Goal: Transaction & Acquisition: Book appointment/travel/reservation

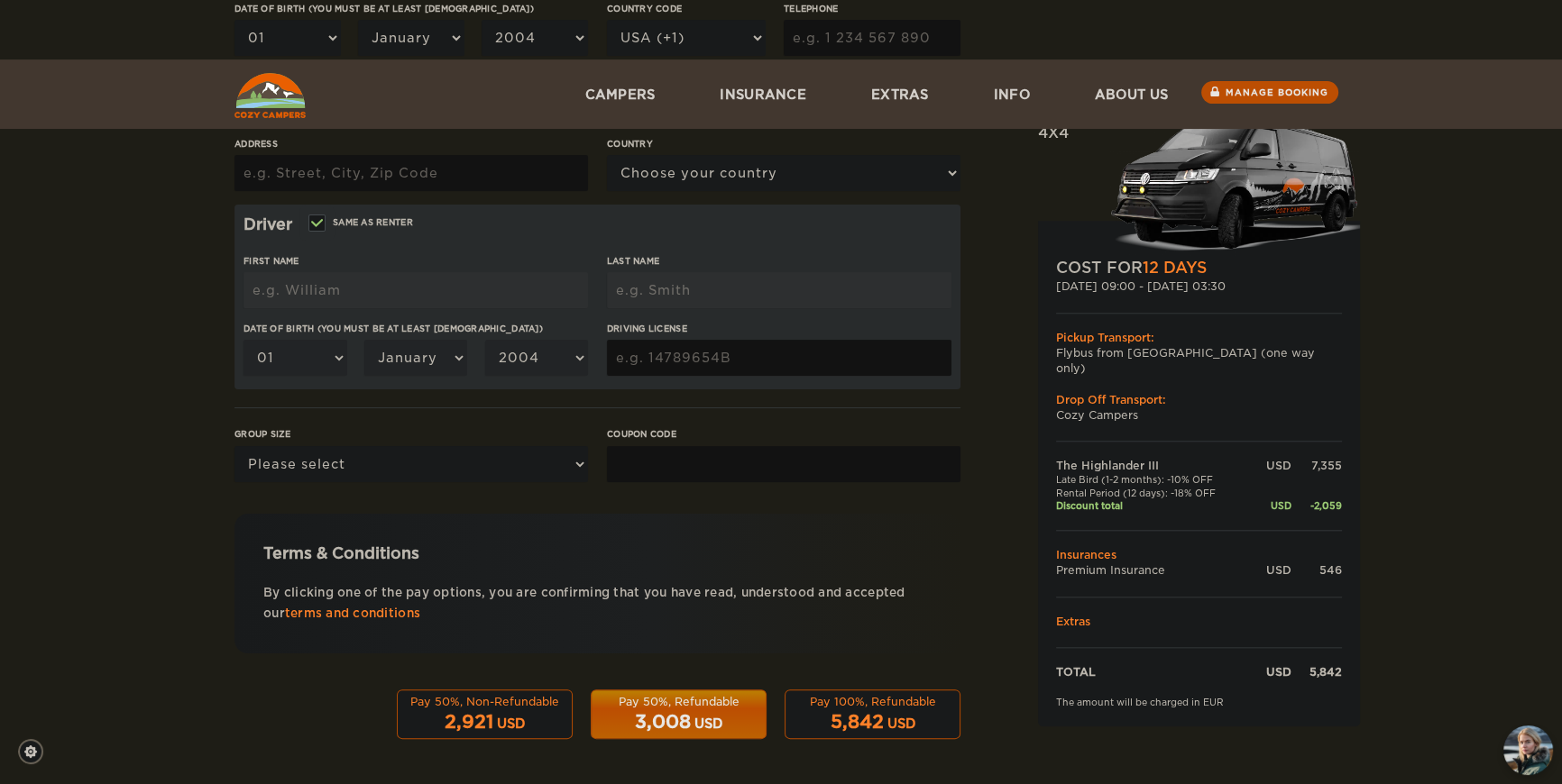
scroll to position [536, 0]
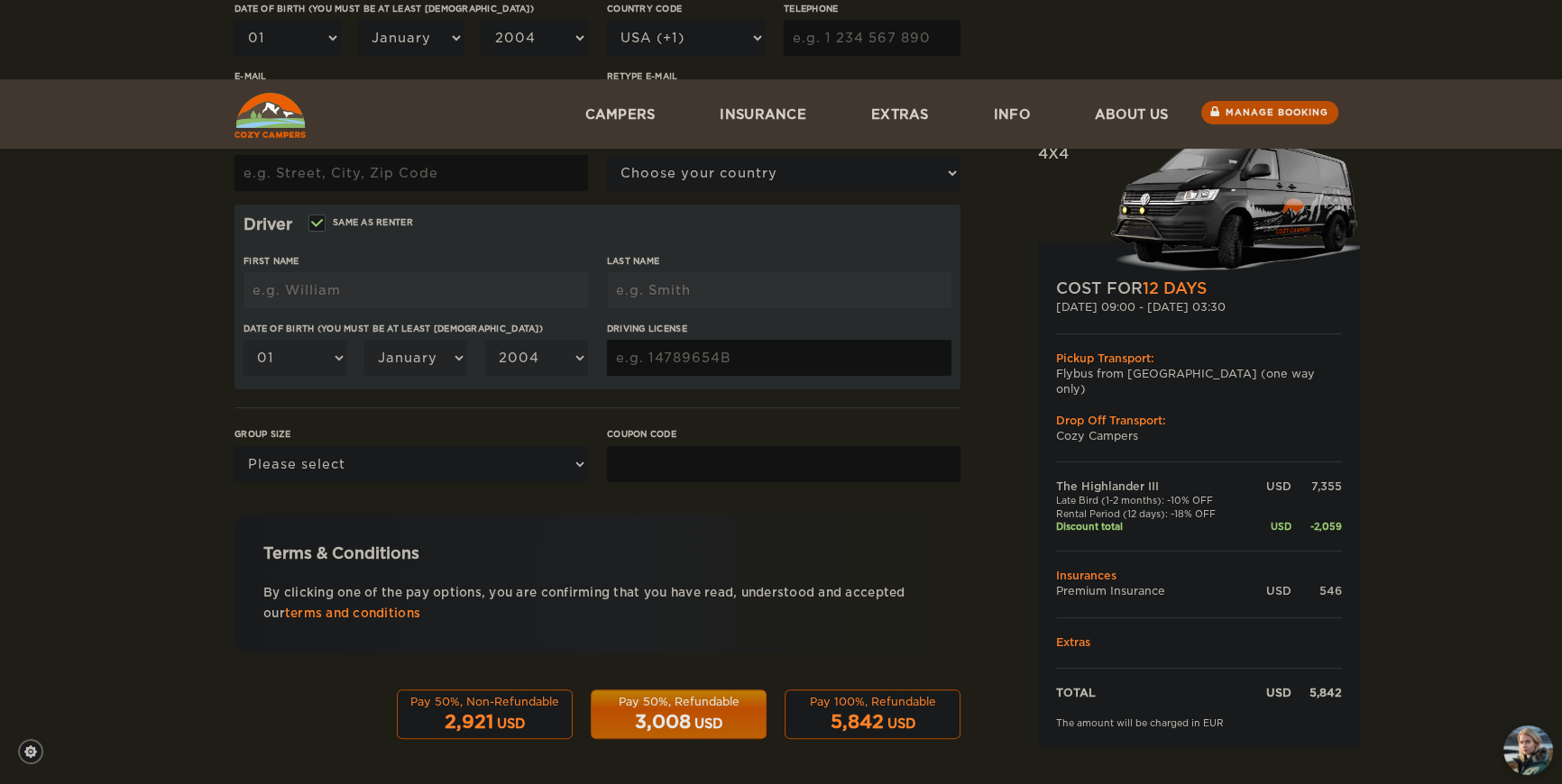
click at [899, 450] on input "Coupon code" at bounding box center [783, 464] width 354 height 36
type input "WINTER25"
click at [1478, 439] on div "The Highlander III Expand Collapse Total 5,842 USD Automatic 4x4 COST FOR 12 Da…" at bounding box center [781, 198] width 1562 height 1172
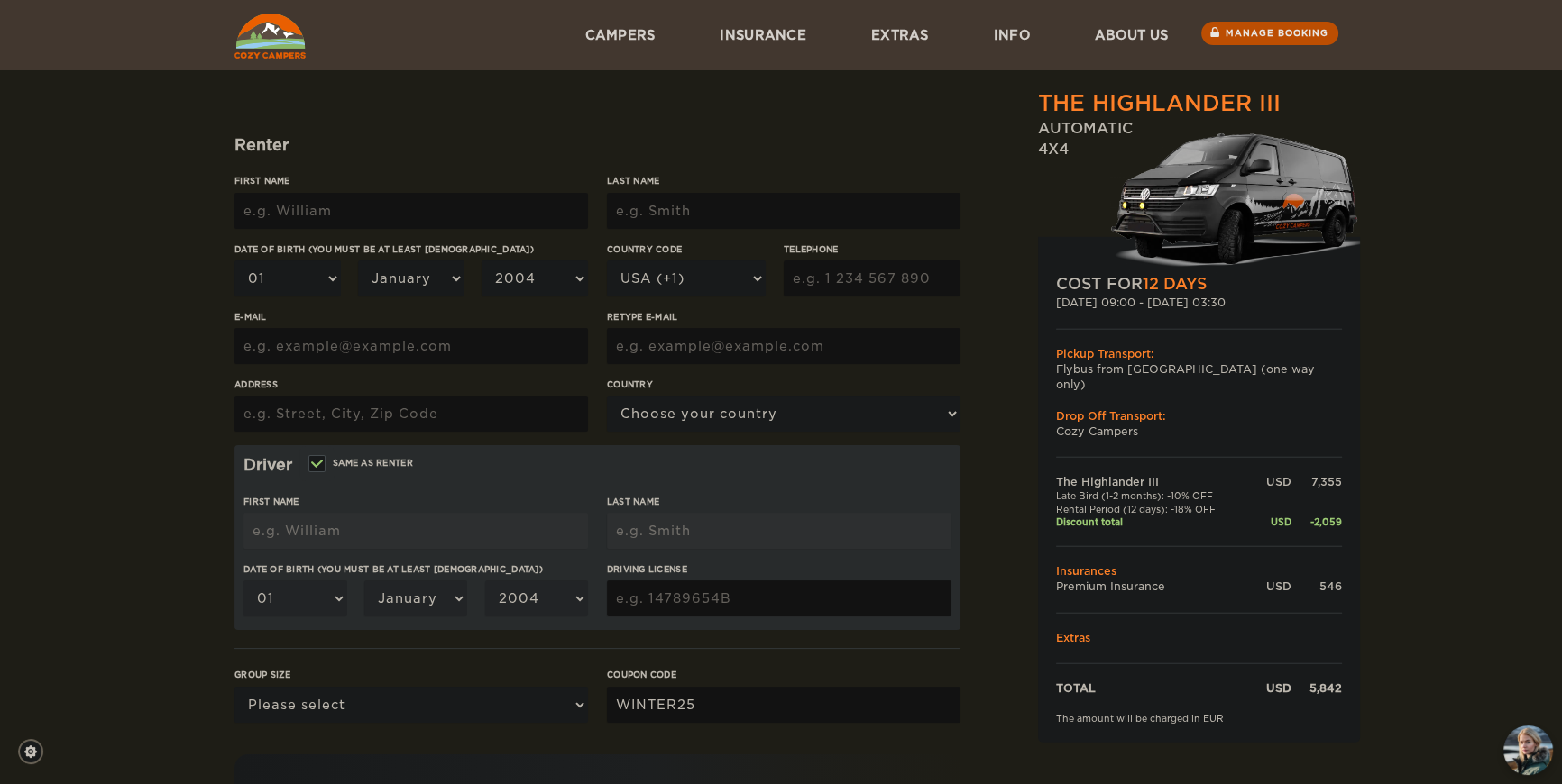
scroll to position [141, 0]
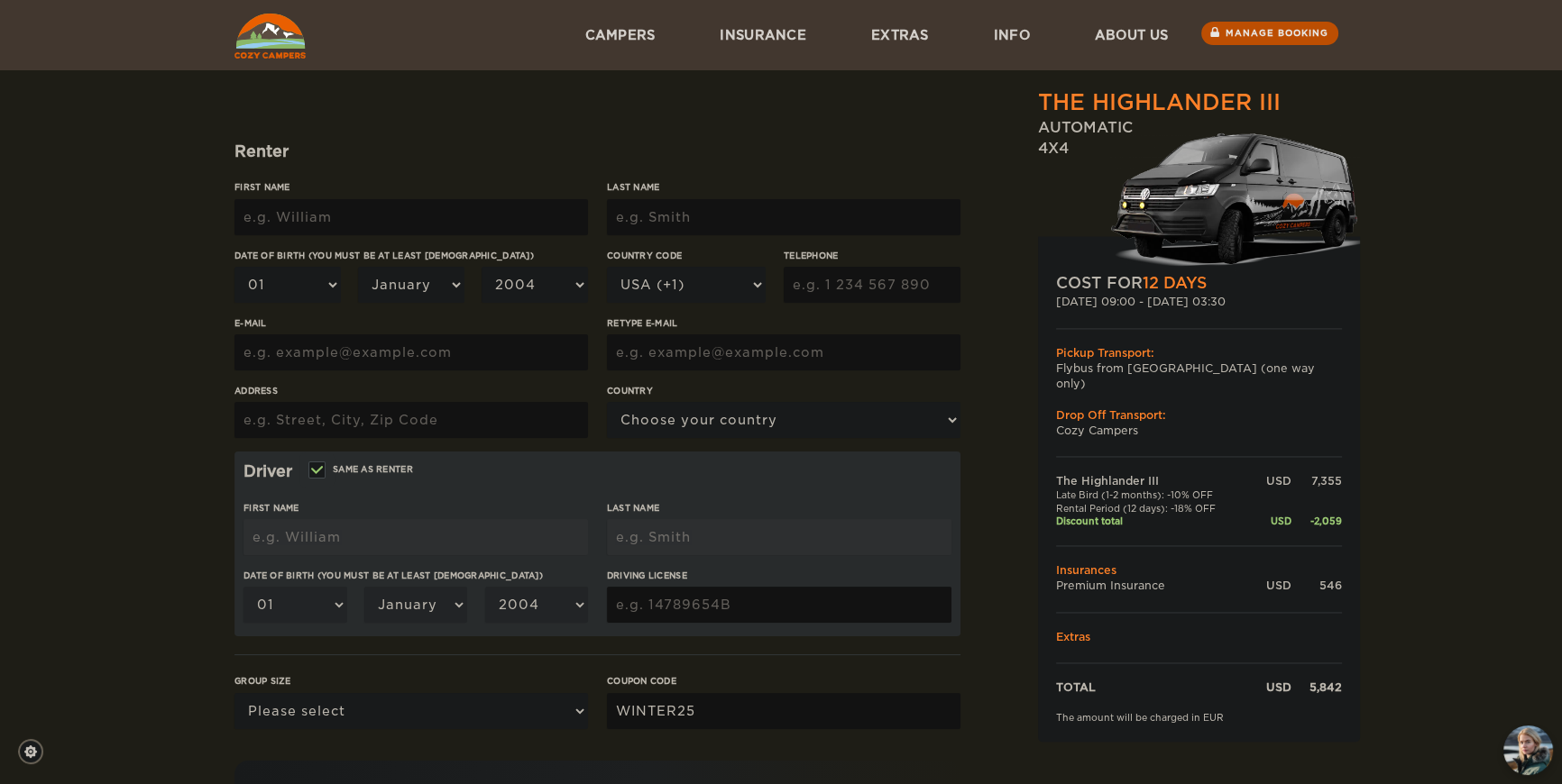
click at [351, 227] on input "First Name" at bounding box center [411, 217] width 354 height 36
type input "Mark"
type input "McKenney"
type input "8165000136"
type input "mckenney82m@gmail.com"
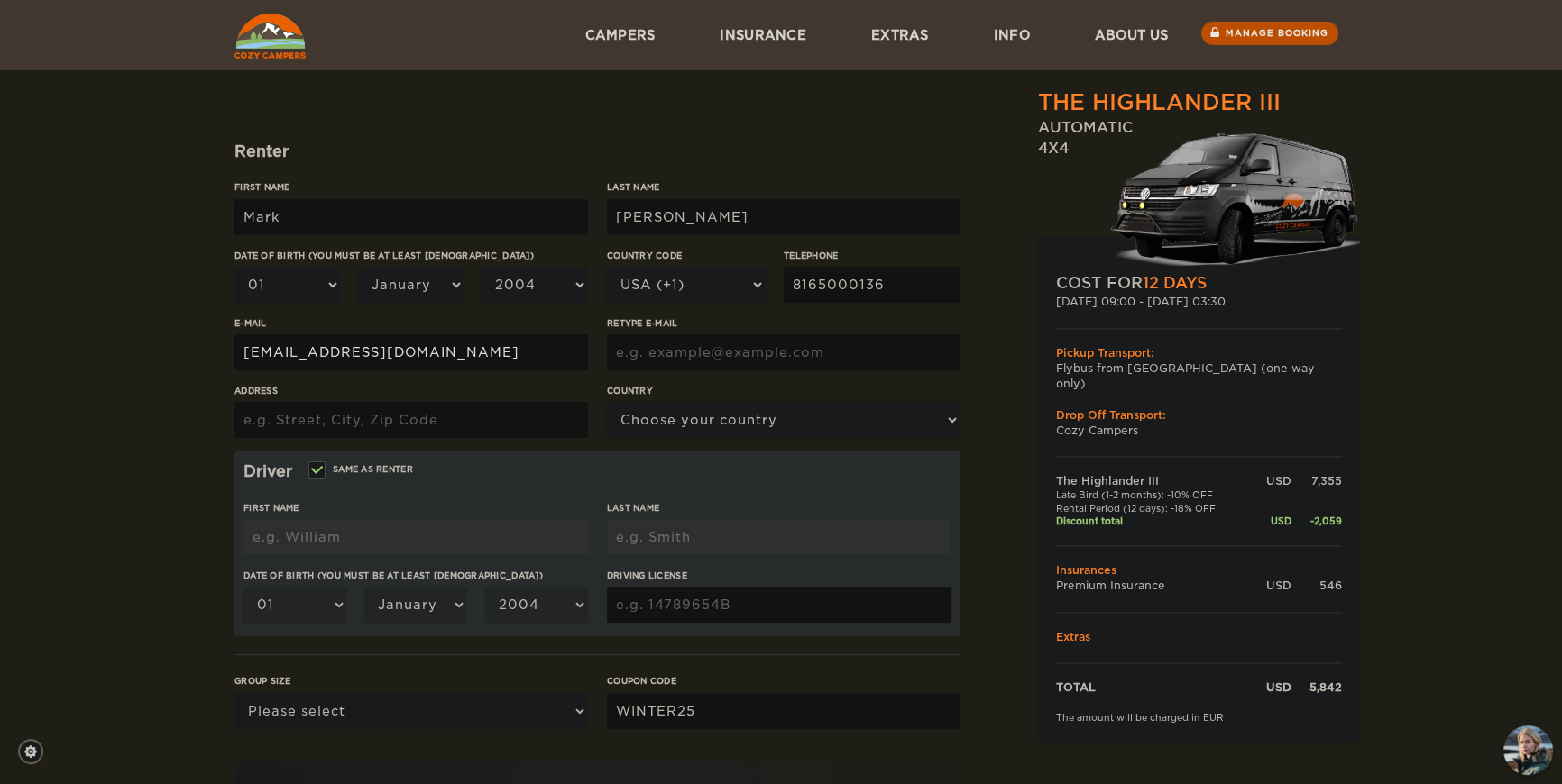
type input "mckenney82m@gmail.com"
type input "10709 Hawks Landing Drive"
select select "222"
type input "Mark"
type input "McKenney"
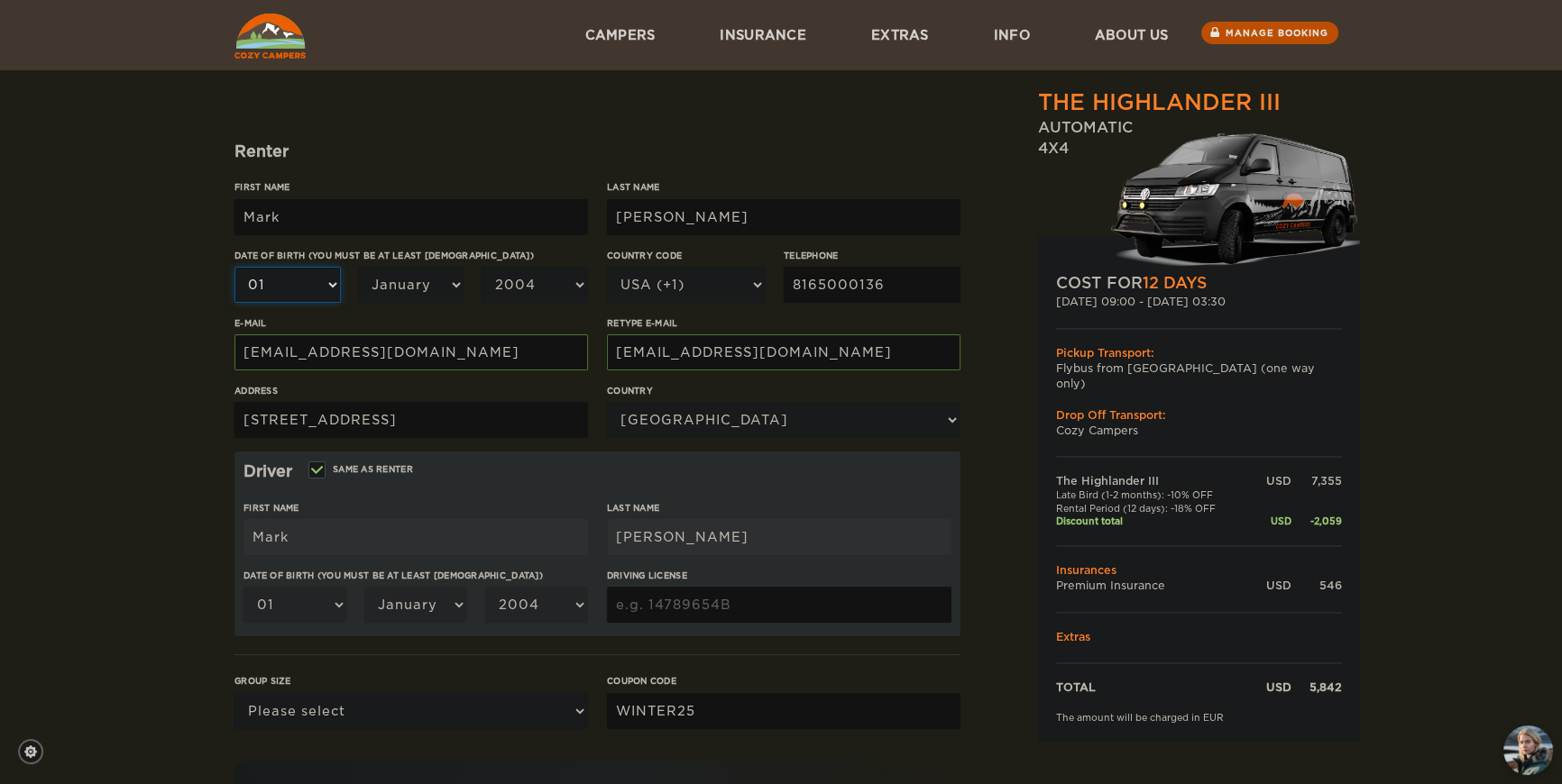
click at [299, 302] on select "01 02 03 04 05 06 07 08 09 10 11 12 13 14 15 16 17 18 19 20 21 22 23 24 25 26 2…" at bounding box center [288, 285] width 107 height 36
select select "11"
click at [235, 302] on select "01 02 03 04 05 06 07 08 09 10 11 12 13 14 15 16 17 18 19 20 21 22 23 24 25 26 2…" at bounding box center [288, 285] width 107 height 36
select select "11"
click at [330, 569] on div "First Name Mark" at bounding box center [415, 534] width 344 height 68
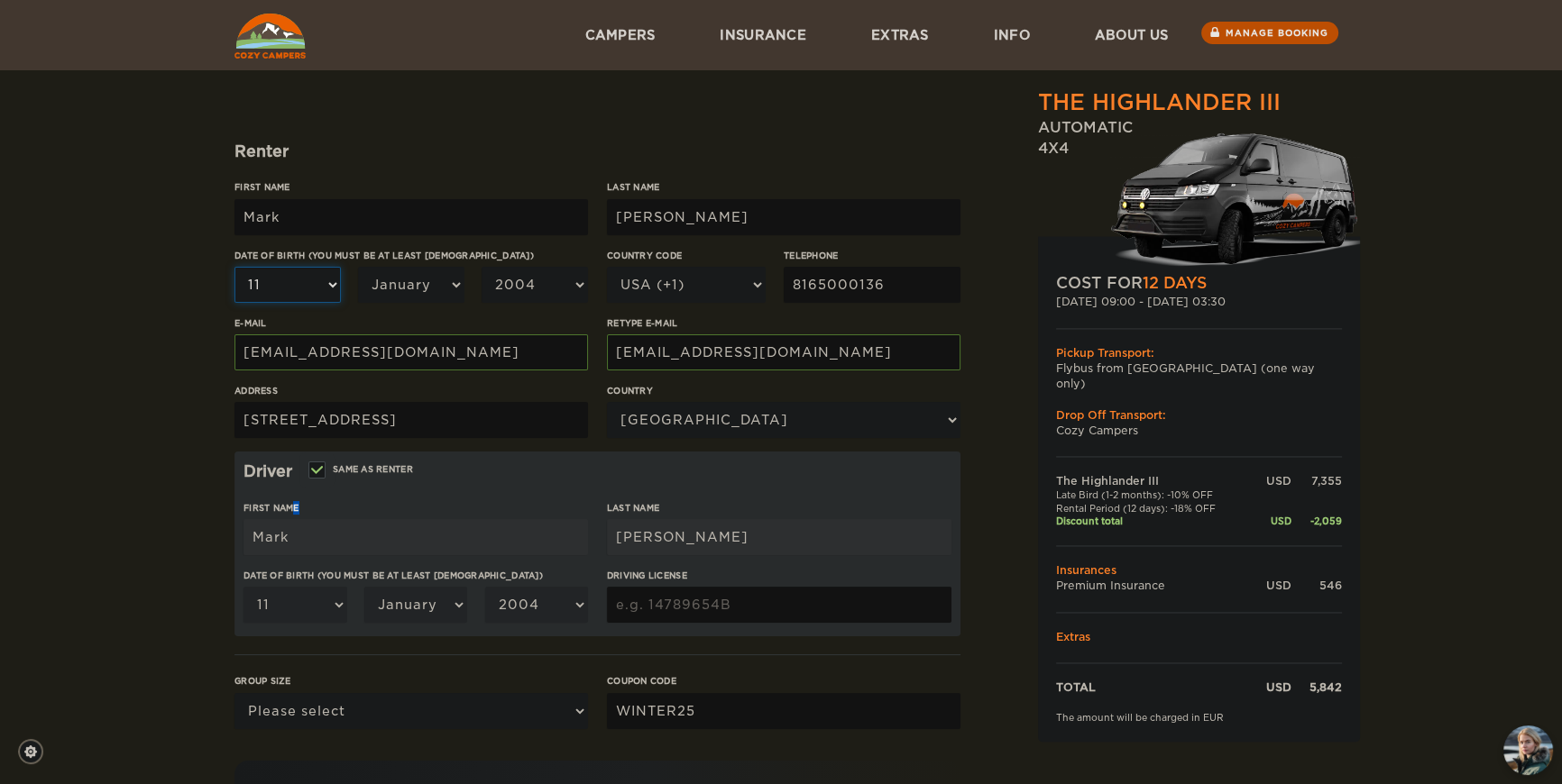
click at [305, 302] on select "01 02 03 04 05 06 07 08 09 10 11 12 13 14 15 16 17 18 19 20 21 22 23 24 25 26 2…" at bounding box center [288, 285] width 107 height 36
select select "26"
click at [235, 302] on select "01 02 03 04 05 06 07 08 09 10 11 12 13 14 15 16 17 18 19 20 21 22 23 24 25 26 2…" at bounding box center [288, 285] width 107 height 36
select select "26"
click at [443, 302] on select "January February March April May June July August September October November De…" at bounding box center [411, 285] width 107 height 36
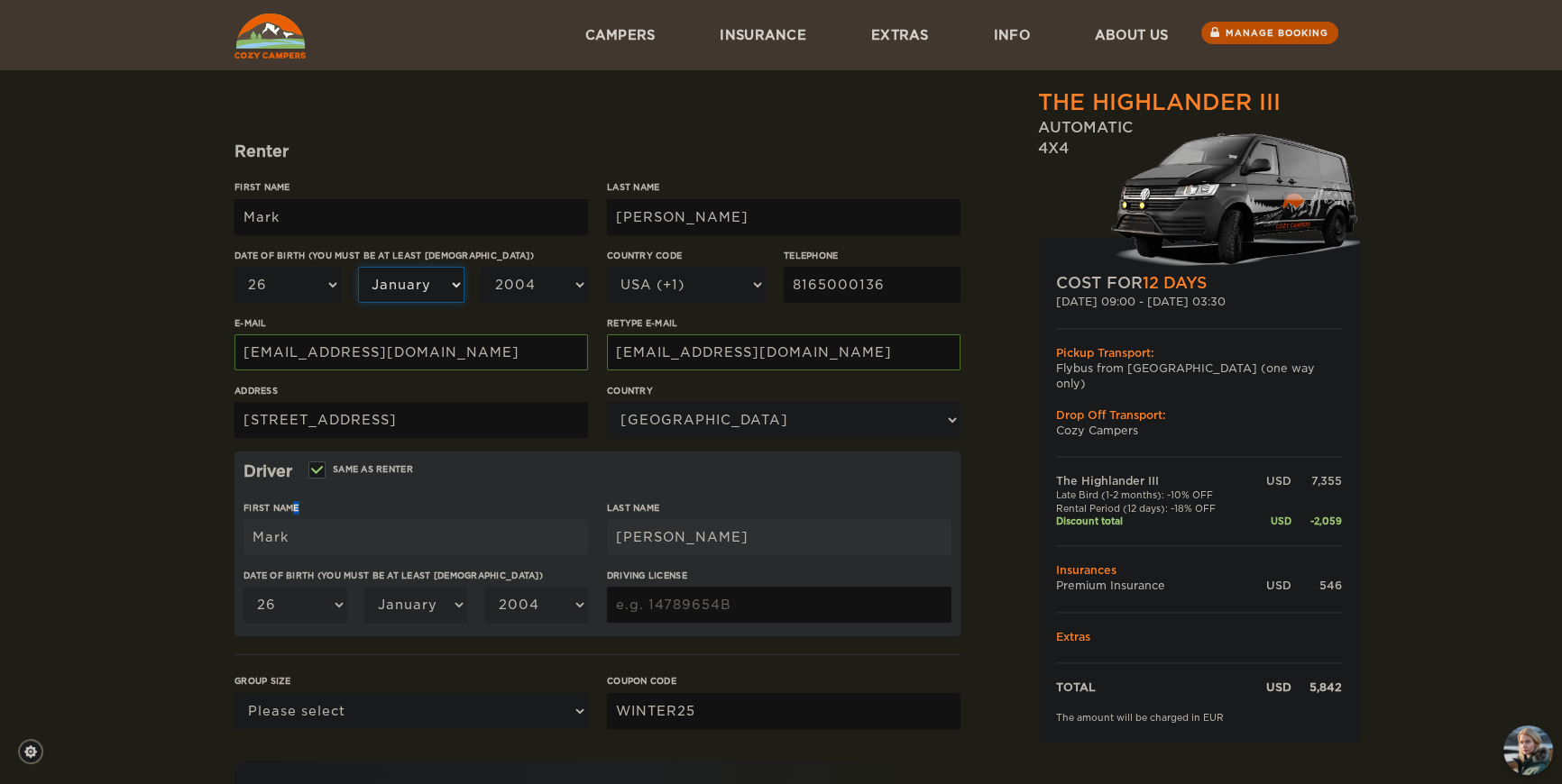
select select "07"
click at [358, 302] on select "January February March April May June July August September October November De…" at bounding box center [411, 285] width 107 height 36
select select "07"
click at [549, 302] on select "2004 2003 2002 2001 2000 1999 1998 1997 1996 1995 1994 1993 1992 1991 1990 1989…" at bounding box center [535, 285] width 107 height 36
select select "1982"
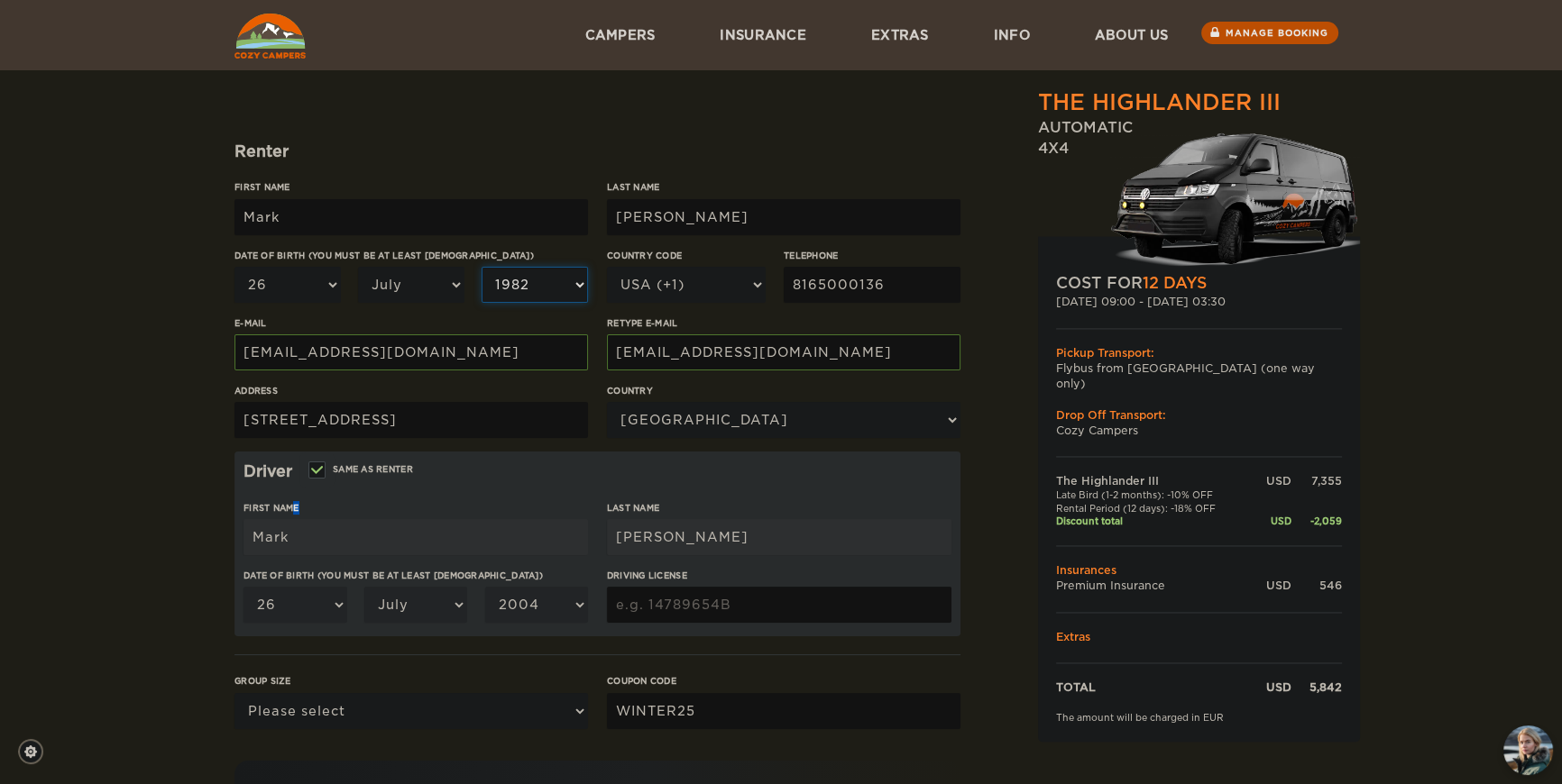
click at [482, 302] on select "2004 2003 2002 2001 2000 1999 1998 1997 1996 1995 1994 1993 1992 1991 1990 1989…" at bounding box center [535, 285] width 107 height 36
select select "1982"
click at [451, 330] on label"] "E-mail" at bounding box center [411, 323] width 354 height 14
click at [451, 370] on input "[EMAIL_ADDRESS][DOMAIN_NAME]" at bounding box center [411, 352] width 354 height 36
click at [451, 330] on label"] "E-mail" at bounding box center [411, 323] width 354 height 14
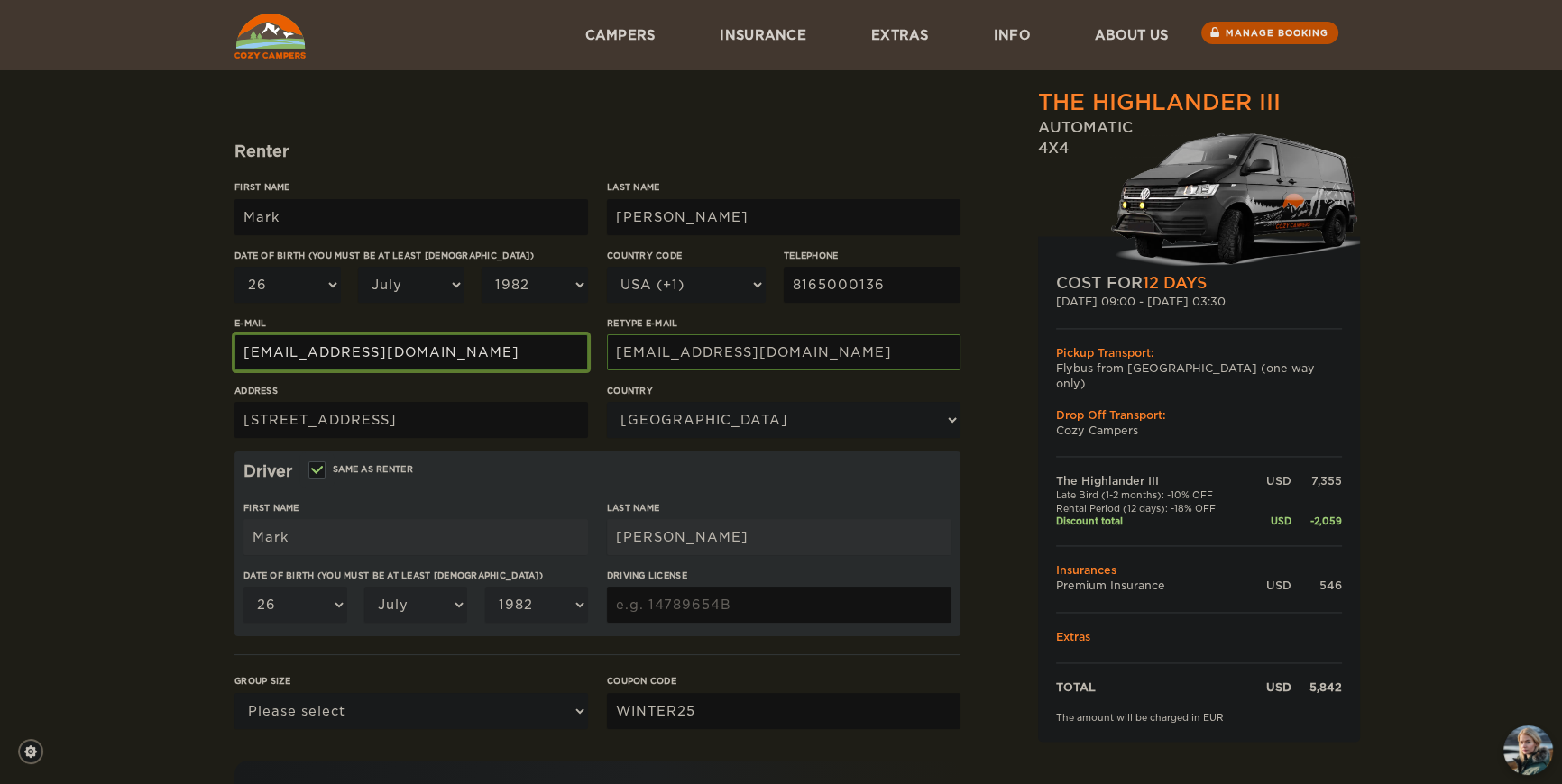
click at [451, 370] on input "[EMAIL_ADDRESS][DOMAIN_NAME]" at bounding box center [411, 352] width 354 height 36
click at [994, 379] on div "The Highlander III Expand Collapse Total 5,842 USD Automatic 4x4 COST FOR 12 Da…" at bounding box center [1153, 480] width 349 height 1066
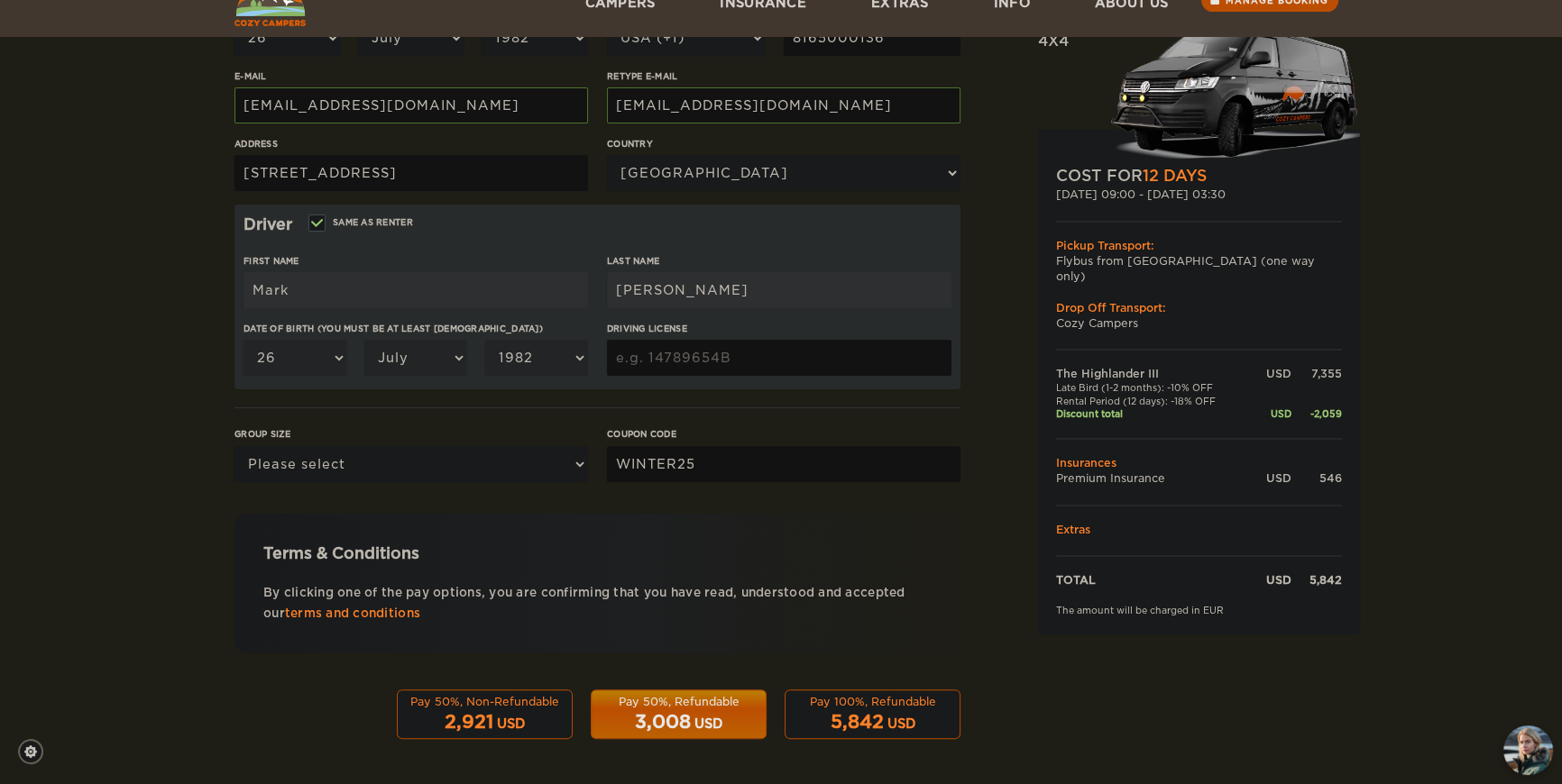
scroll to position [458, 0]
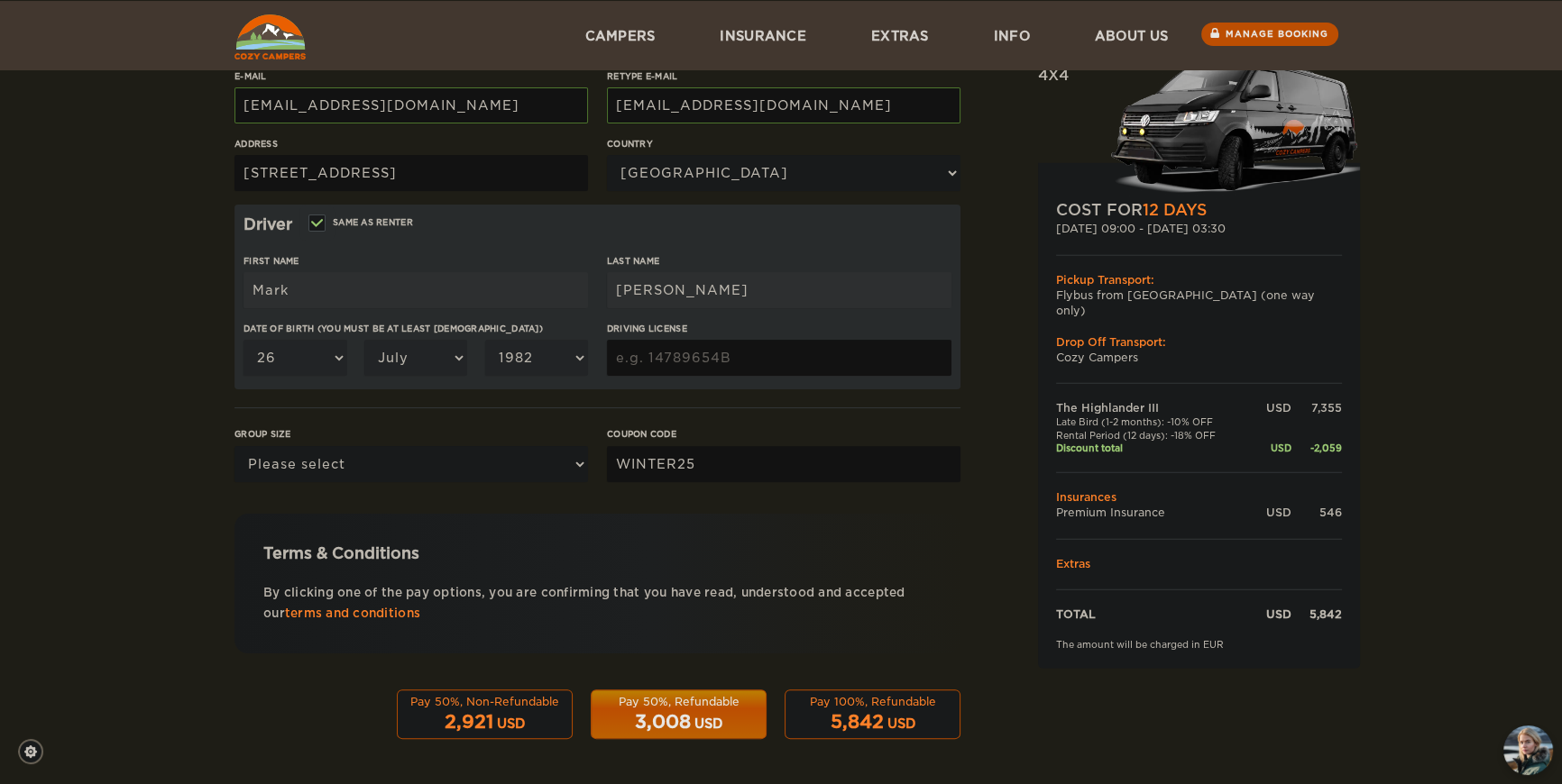
click at [825, 376] on input "Driving License" at bounding box center [779, 357] width 344 height 36
click at [800, 376] on input "Driving License" at bounding box center [779, 357] width 344 height 36
type input "M250556822660"
click at [753, 453] on form "Renter First Name Mark Last Name McKenney Date of birth (You must be at least 2…" at bounding box center [598, 264] width 726 height 949
click at [536, 482] on select "Please select 1 2 3" at bounding box center [411, 464] width 354 height 36
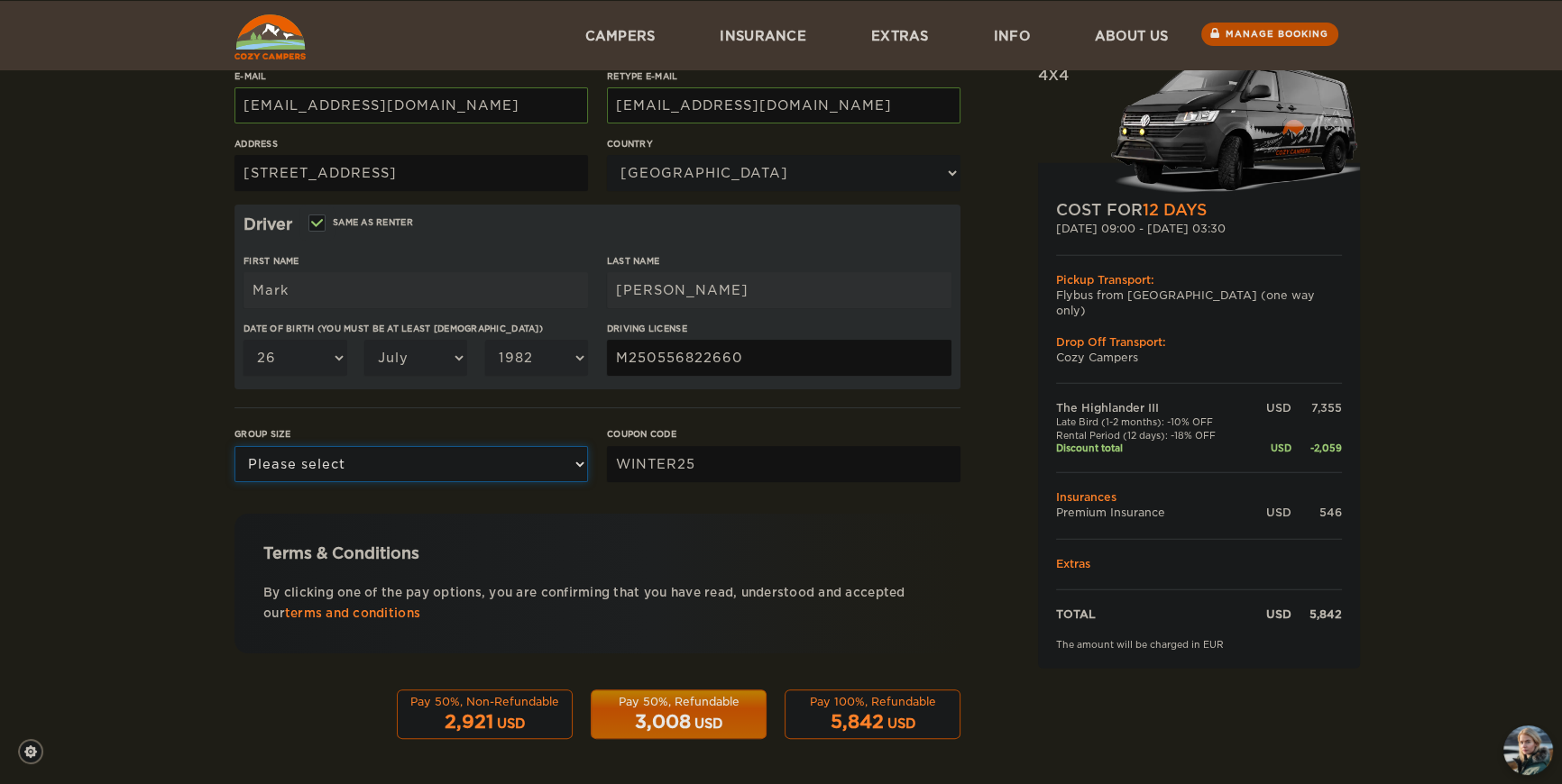
select select "2"
click at [235, 482] on select "Please select 1 2 3" at bounding box center [411, 464] width 354 height 36
click at [122, 531] on div "The Highlander III Expand Collapse Total 5,842 USD Automatic 4x4 COST FOR 12 Da…" at bounding box center [781, 198] width 1562 height 1172
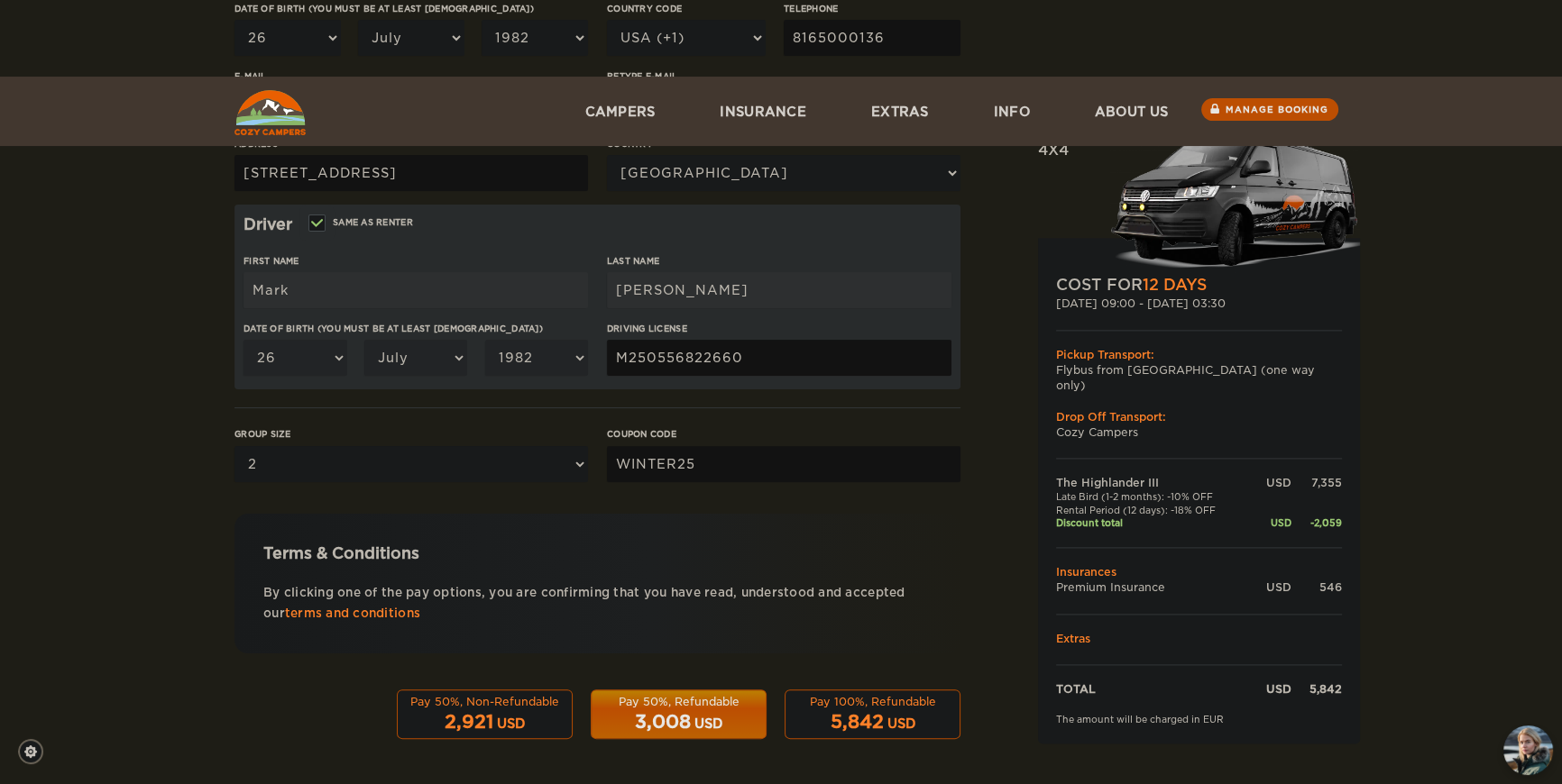
scroll to position [536, 0]
click at [676, 700] on div "Pay 50%, Refundable" at bounding box center [678, 701] width 152 height 16
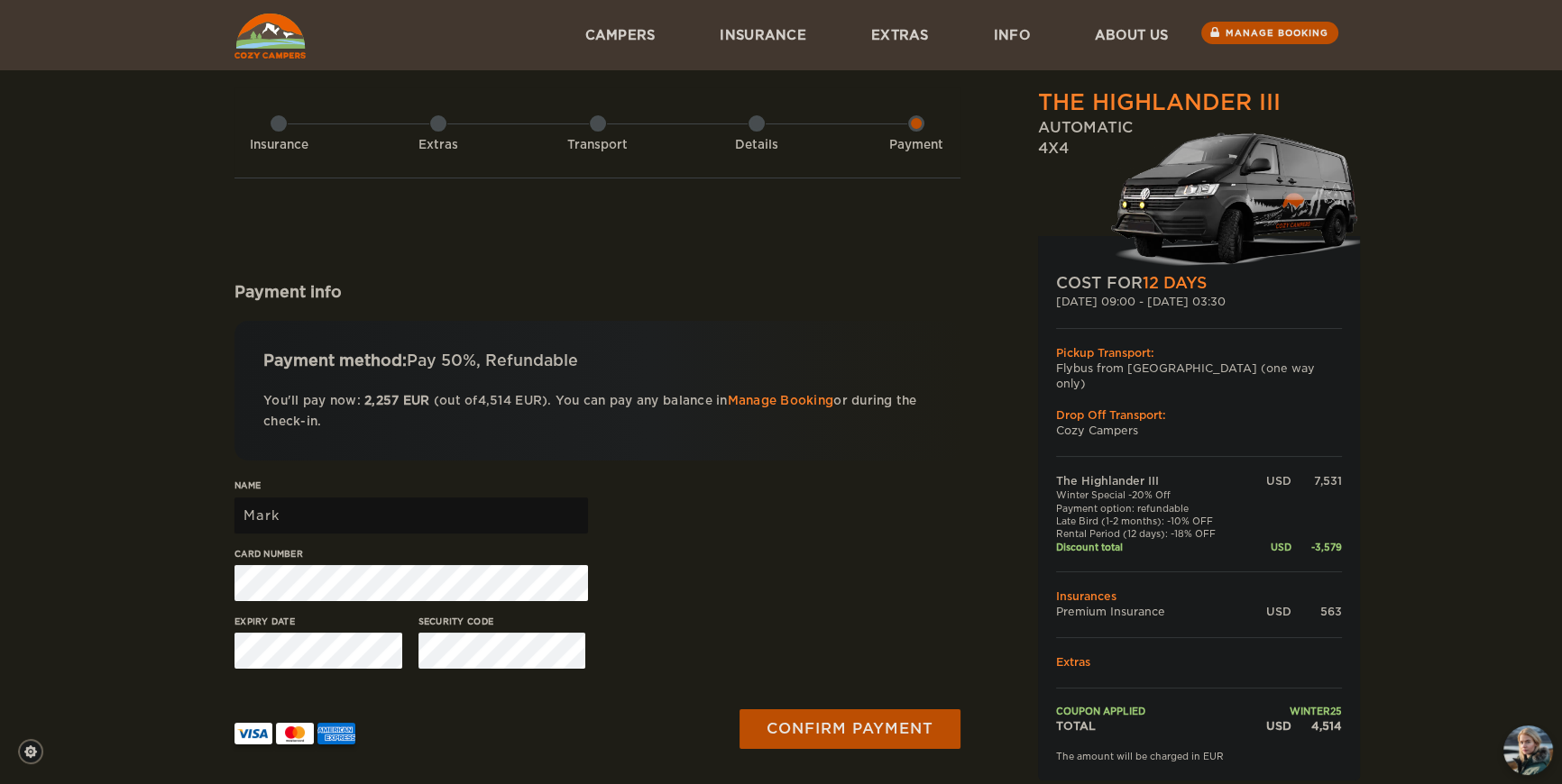
drag, startPoint x: 1547, startPoint y: 230, endPoint x: 1563, endPoint y: 227, distance: 16.3
click at [1561, 289] on html "WINTER SPECIAL Up to 50% OFF winter rentals Limited Cars Available Skip to cont…" at bounding box center [781, 593] width 1562 height 1187
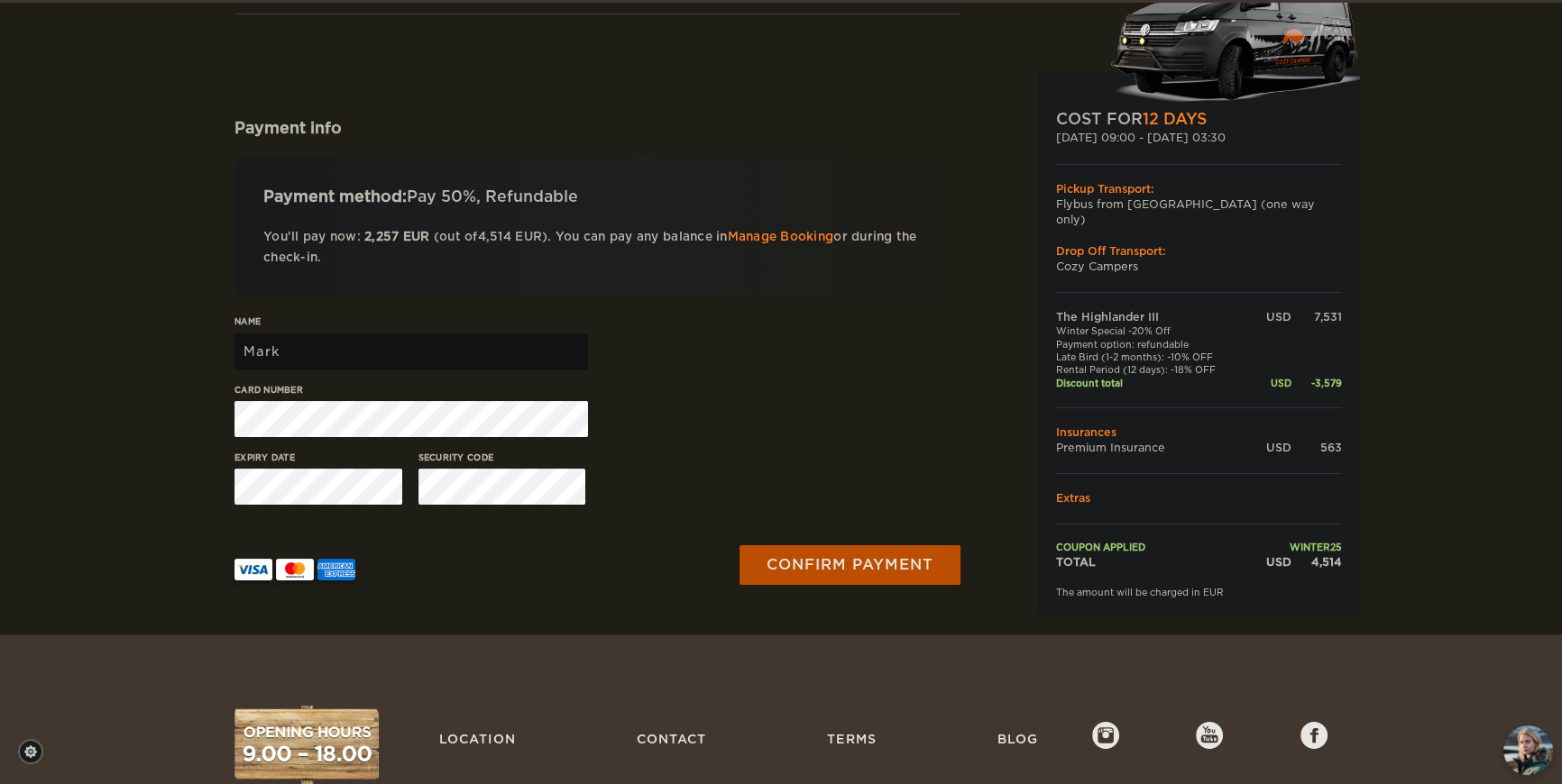
scroll to position [170, 0]
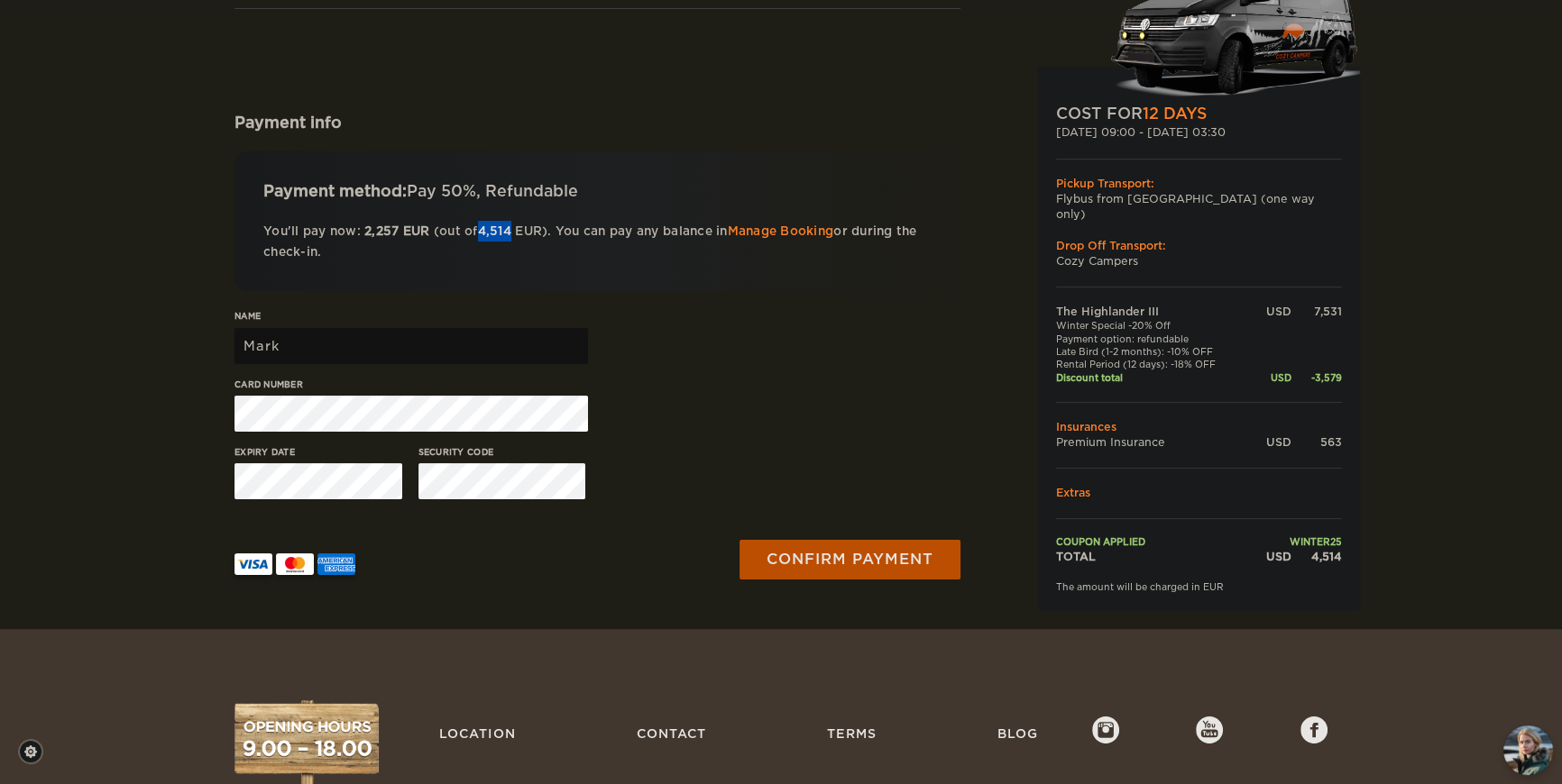
drag, startPoint x: 535, startPoint y: 228, endPoint x: 574, endPoint y: 238, distance: 40.3
click at [574, 238] on p "You'll pay now: 2,257 EUR (out of 4,514 EUR ). You can pay any balance in Manag…" at bounding box center [598, 242] width 668 height 43
copy span "4,514"
click at [748, 120] on div "Payment info" at bounding box center [598, 122] width 726 height 21
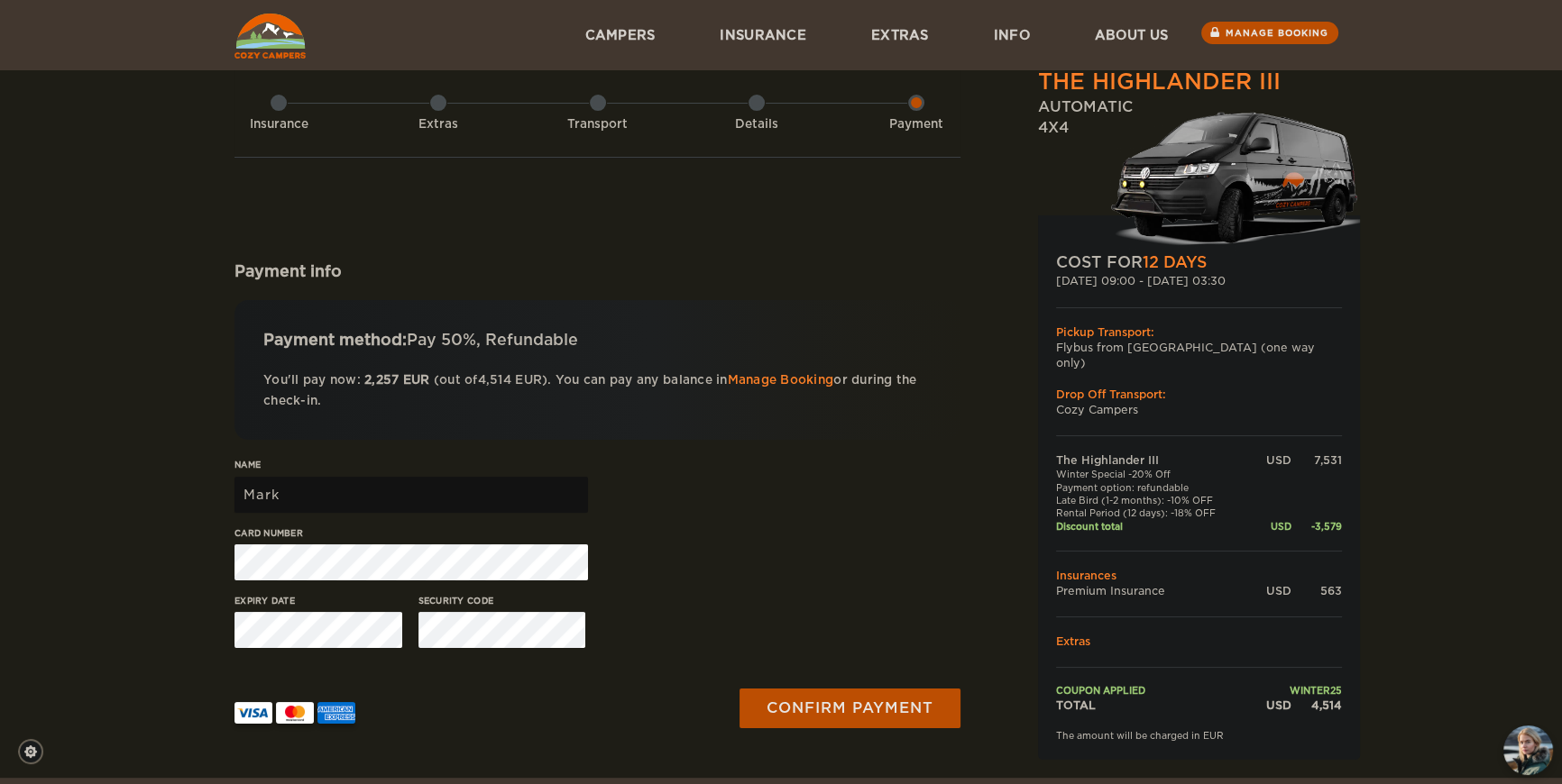
scroll to position [0, 0]
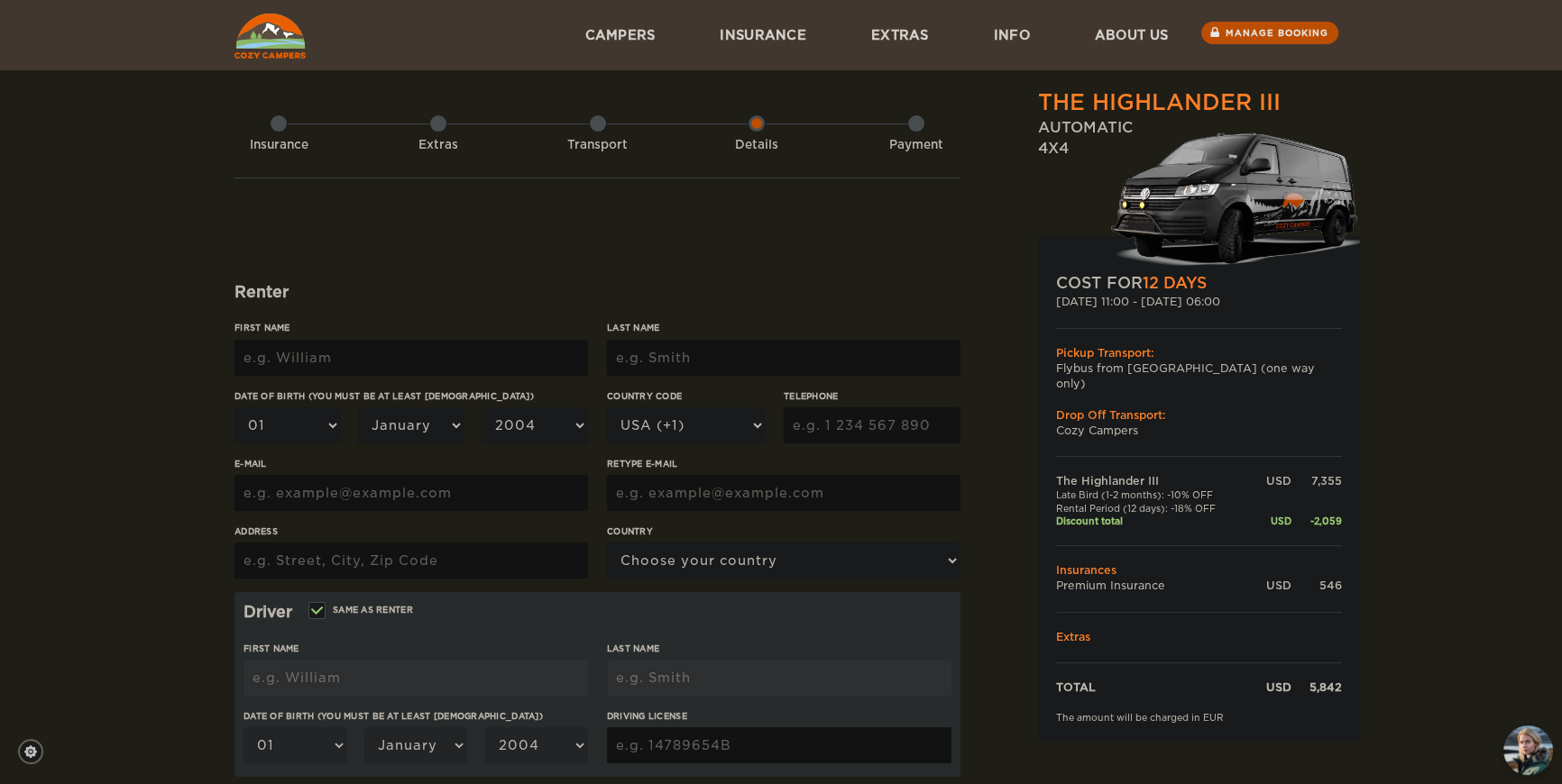
click at [482, 363] on input "First Name" at bounding box center [411, 357] width 354 height 36
type input "Mark"
type input "McKenney"
type input "8165000136"
type input "mckenney82m@gmail.com"
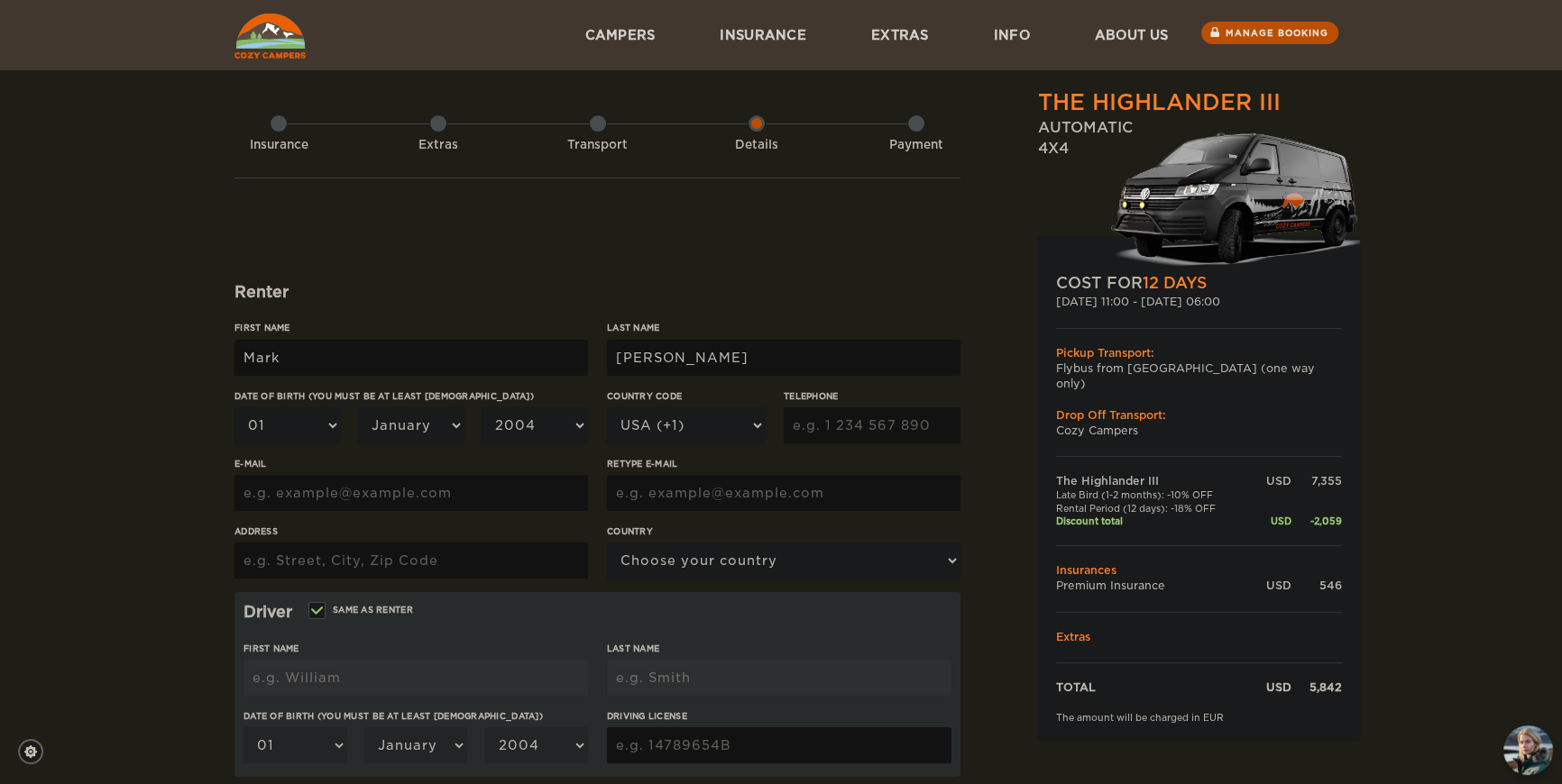
type input "mckenney82m@gmail.com"
type input "10709 Hawks Landing Drive"
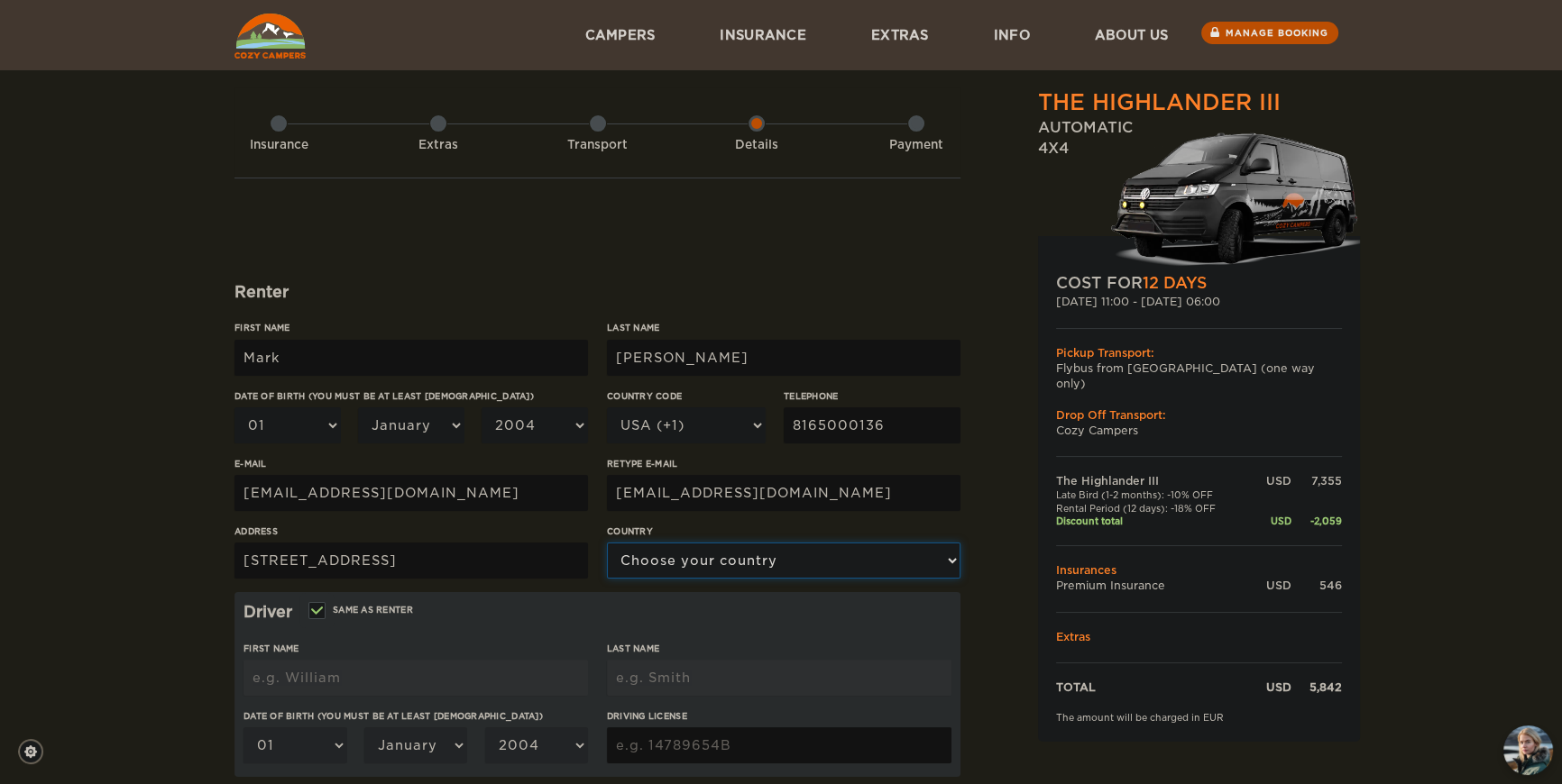
select select "222"
type input "Mark"
type input "McKenney"
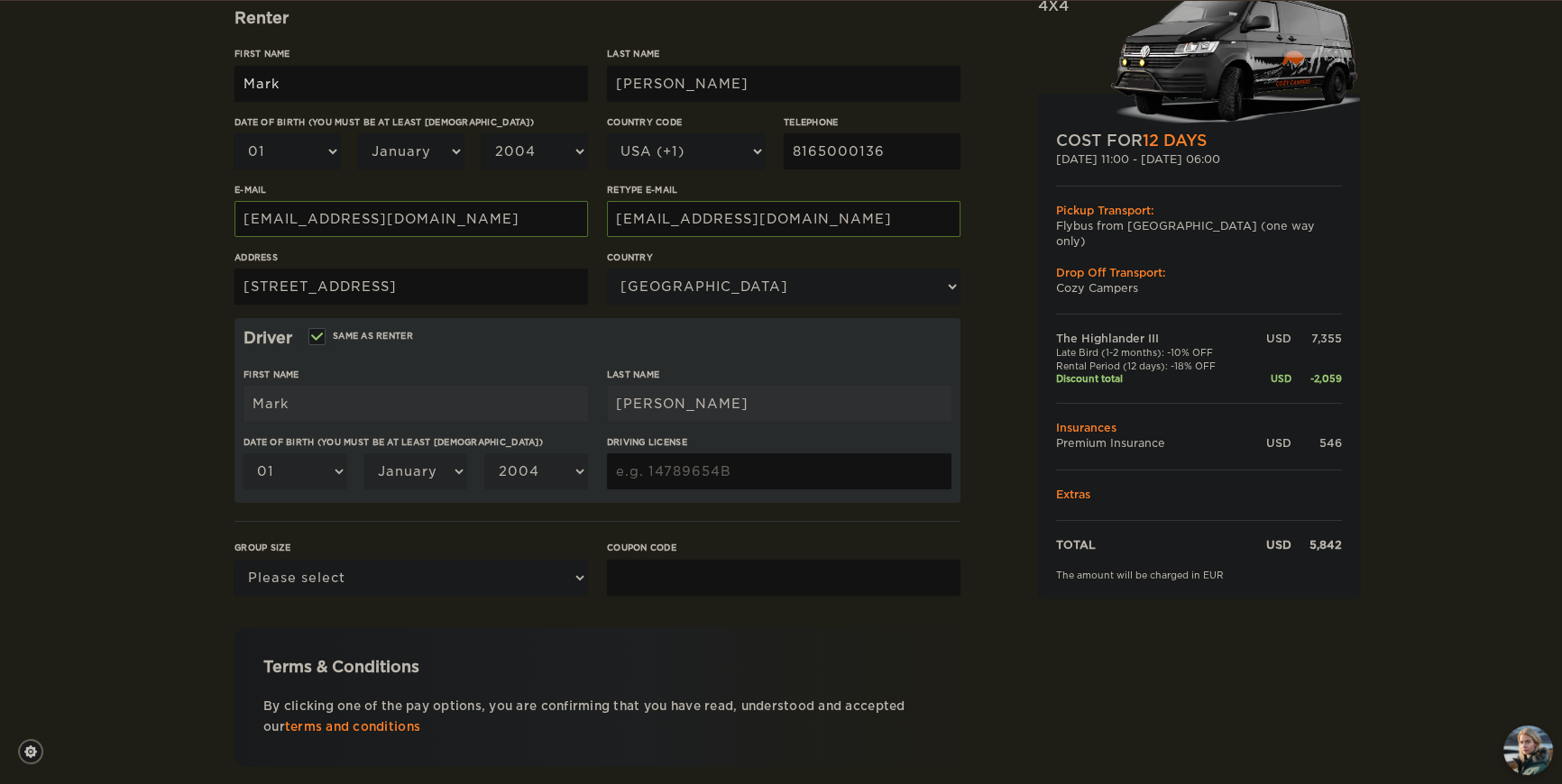
scroll to position [275, 0]
click at [288, 169] on select "01 02 03 04 05 06 07 08 09 10 11 12 13 14 15 16 17 18 19 20 21 22 23 24 25 26 2…" at bounding box center [288, 150] width 107 height 36
select select "26"
click at [235, 169] on select "01 02 03 04 05 06 07 08 09 10 11 12 13 14 15 16 17 18 19 20 21 22 23 24 25 26 2…" at bounding box center [288, 150] width 107 height 36
select select "26"
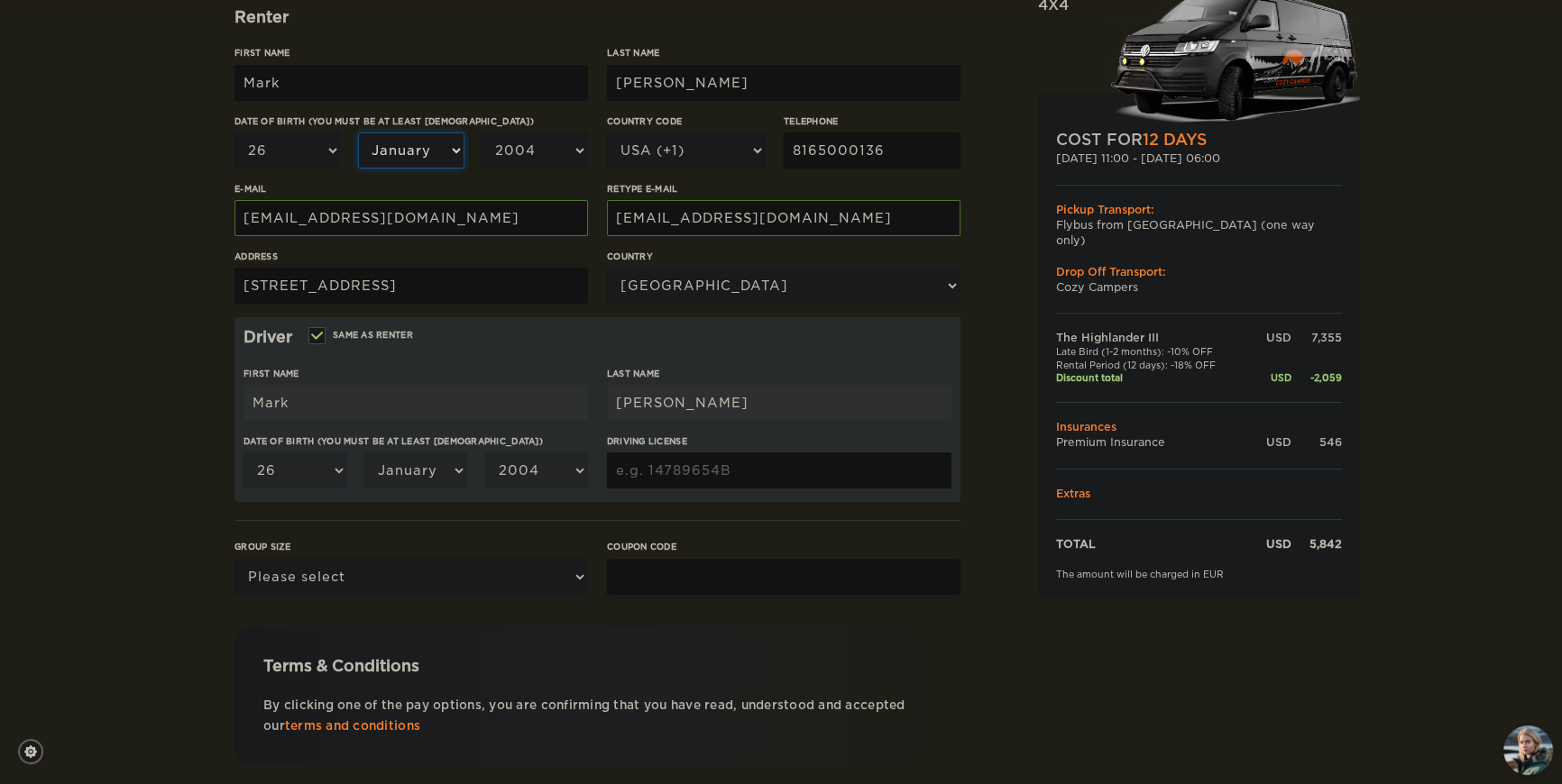
click at [438, 169] on select "January February March April May June July August September October November De…" at bounding box center [411, 150] width 107 height 36
select select "07"
click at [358, 169] on select "January February March April May June July August September October November De…" at bounding box center [411, 150] width 107 height 36
select select "07"
click at [538, 169] on select "2004 2003 2002 2001 2000 1999 1998 1997 1996 1995 1994 1993 1992 1991 1990 1989…" at bounding box center [535, 150] width 107 height 36
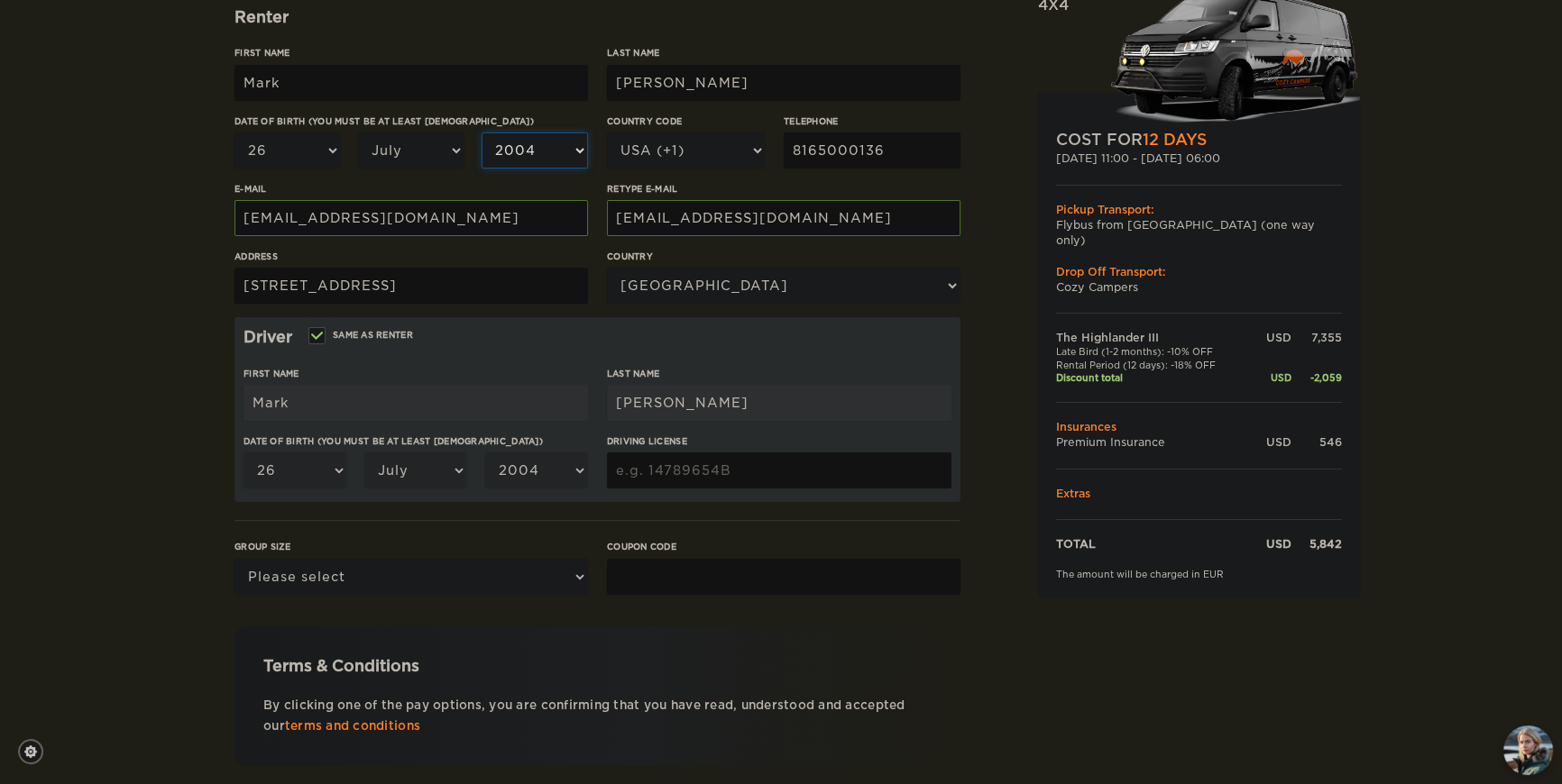
select select "1982"
click at [482, 169] on select "2004 2003 2002 2001 2000 1999 1998 1997 1996 1995 1994 1993 1992 1991 1990 1989…" at bounding box center [535, 150] width 107 height 36
select select "1982"
click at [766, 182] on div "Country Code USA (+1) UK (+44) Germany (+49) Algeria (+213) Andorra (+376) Ango…" at bounding box center [686, 148] width 159 height 68
click at [773, 489] on input "Driving License" at bounding box center [779, 470] width 344 height 36
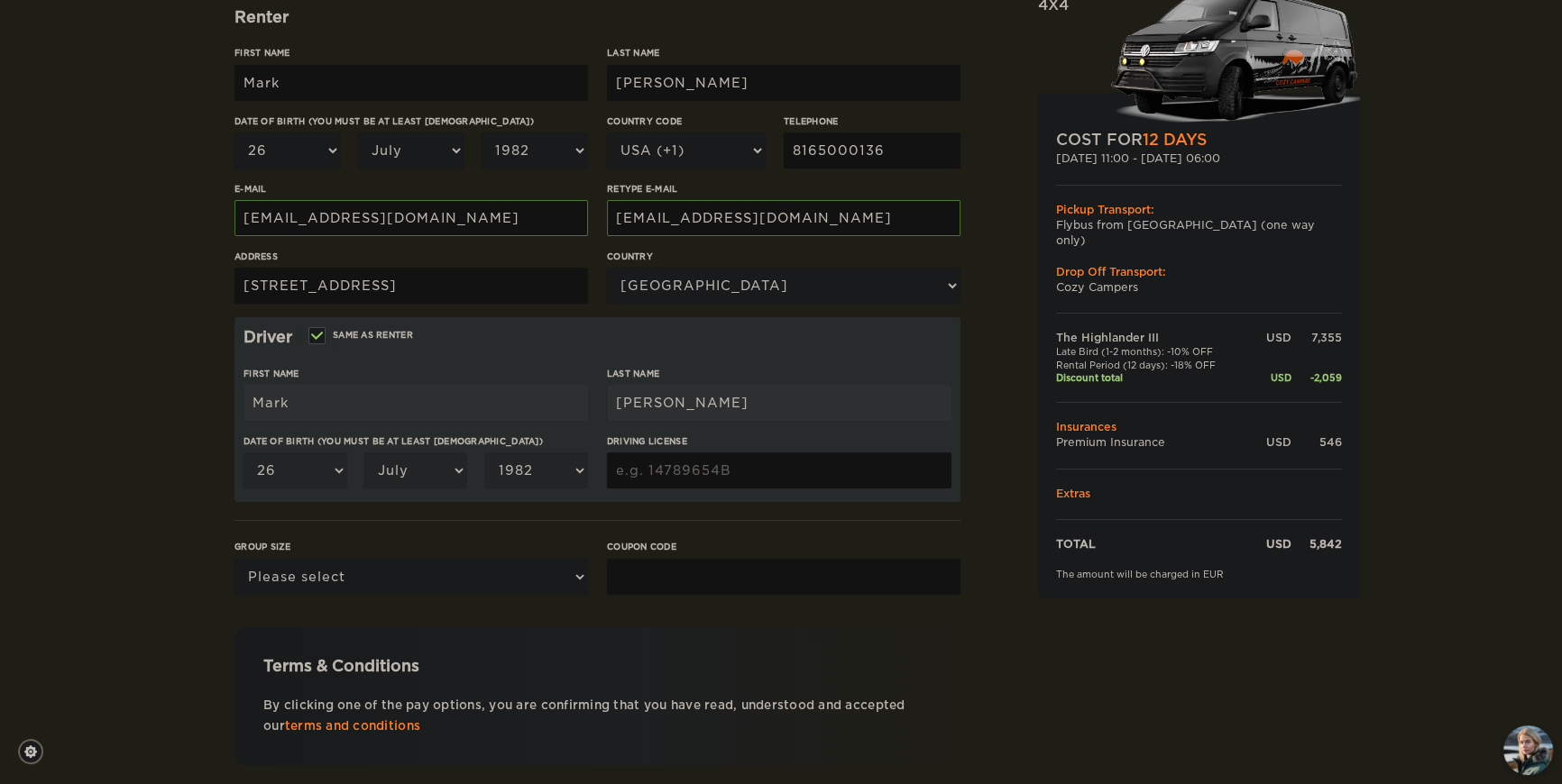
type input "M250556822660"
click at [797, 521] on hr at bounding box center [598, 521] width 726 height 1
click at [725, 595] on input "Coupon code" at bounding box center [783, 576] width 354 height 36
type input "WINTER25"
click at [412, 595] on select "Please select 1 2 3" at bounding box center [411, 576] width 354 height 36
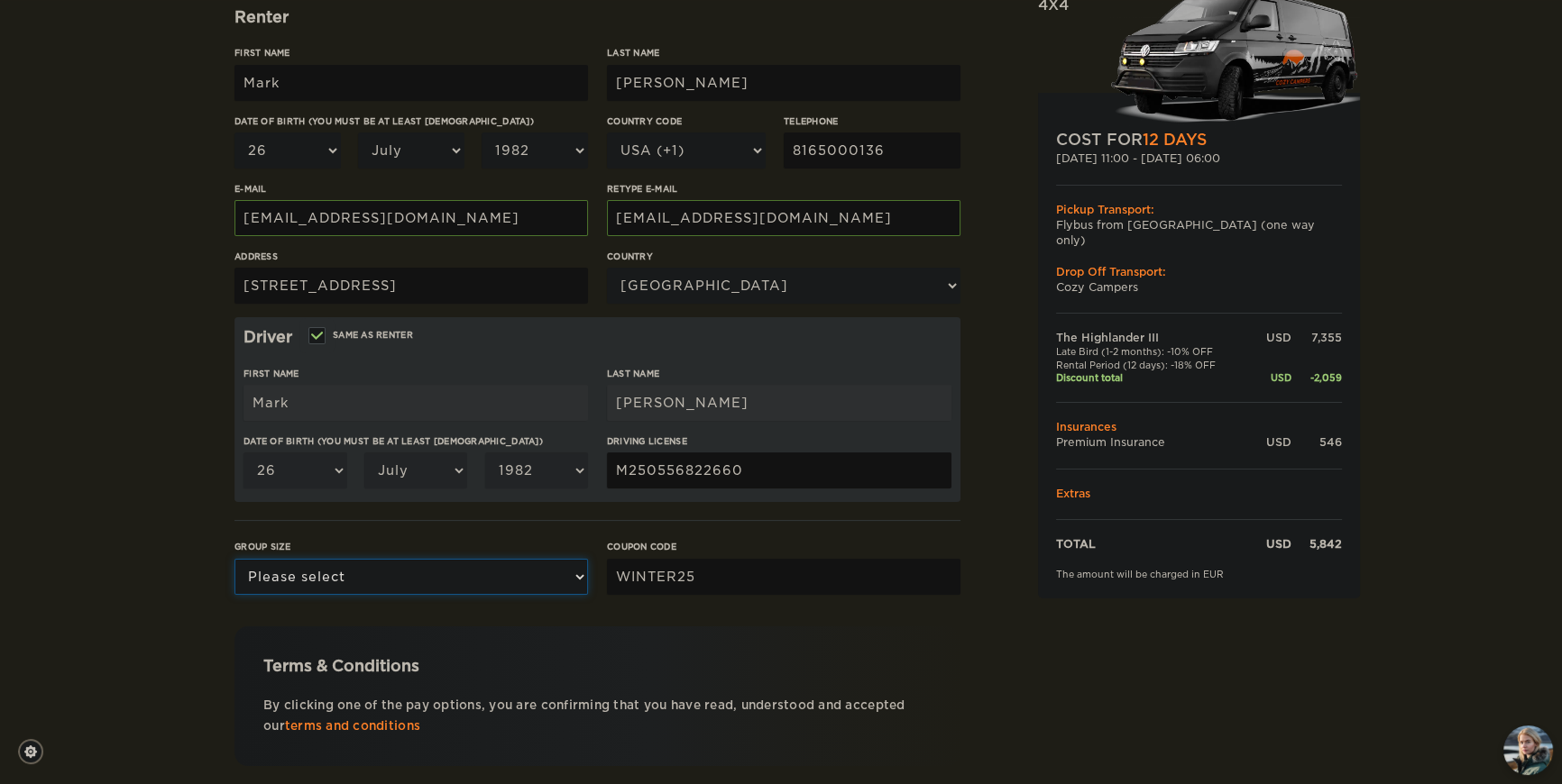
select select "2"
click at [235, 595] on select "Please select 1 2 3" at bounding box center [411, 576] width 354 height 36
click at [197, 662] on div "The Highlander III Expand Collapse Total 5,842 USD Automatic 4x4 COST FOR 12 Da…" at bounding box center [781, 311] width 1562 height 1172
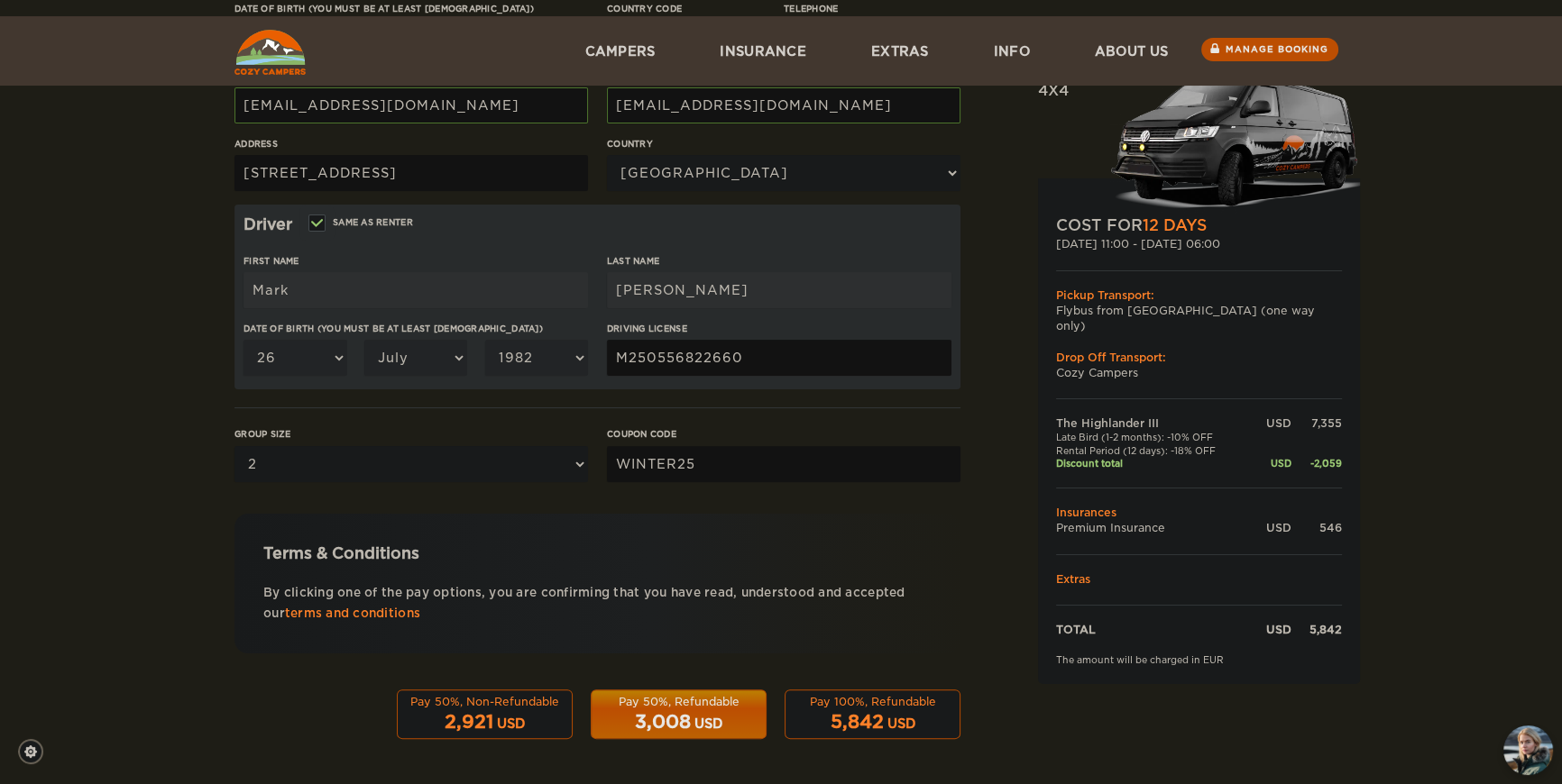
scroll to position [536, 0]
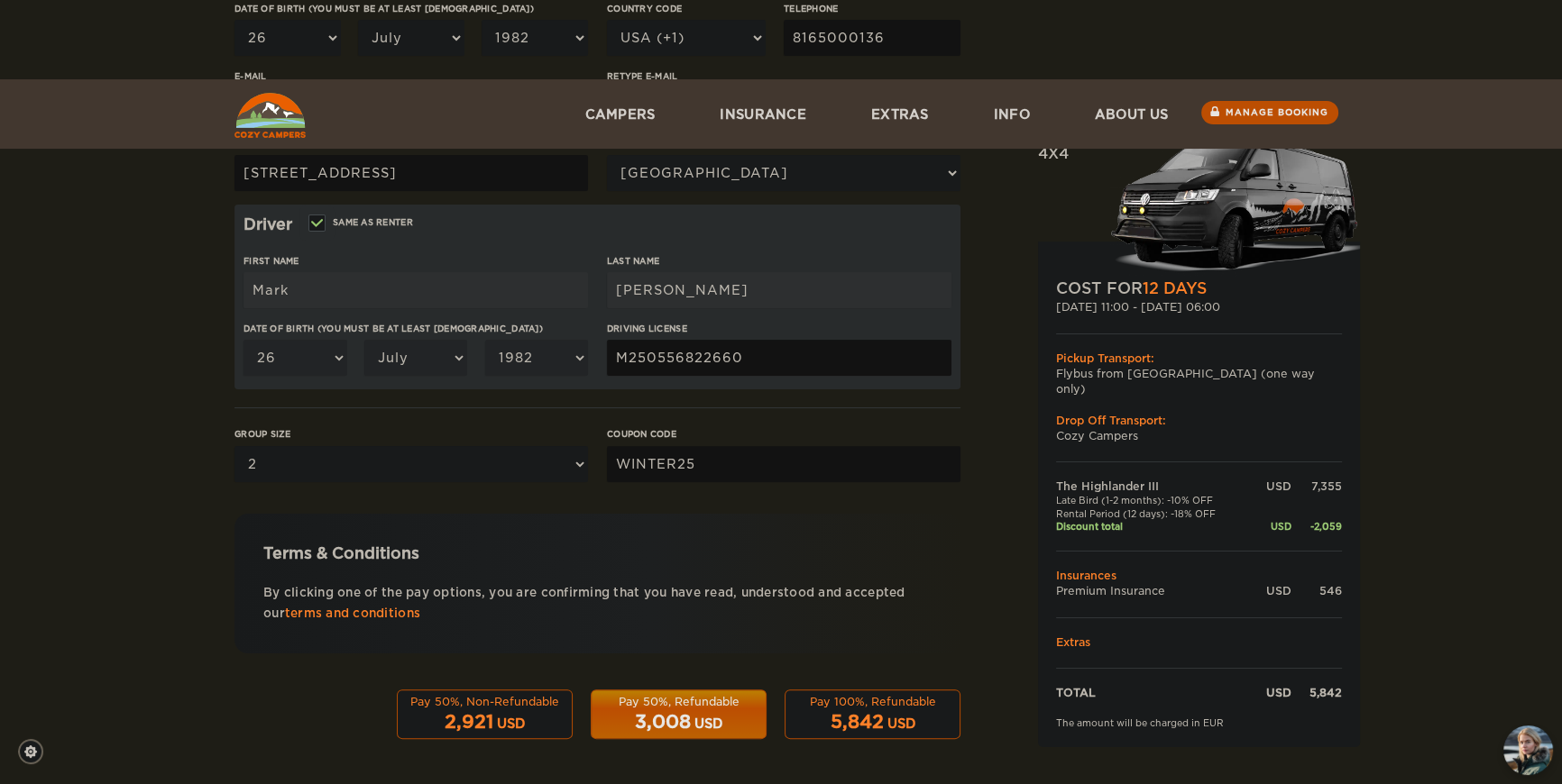
click at [674, 710] on div "3,008 USD" at bounding box center [678, 723] width 152 height 26
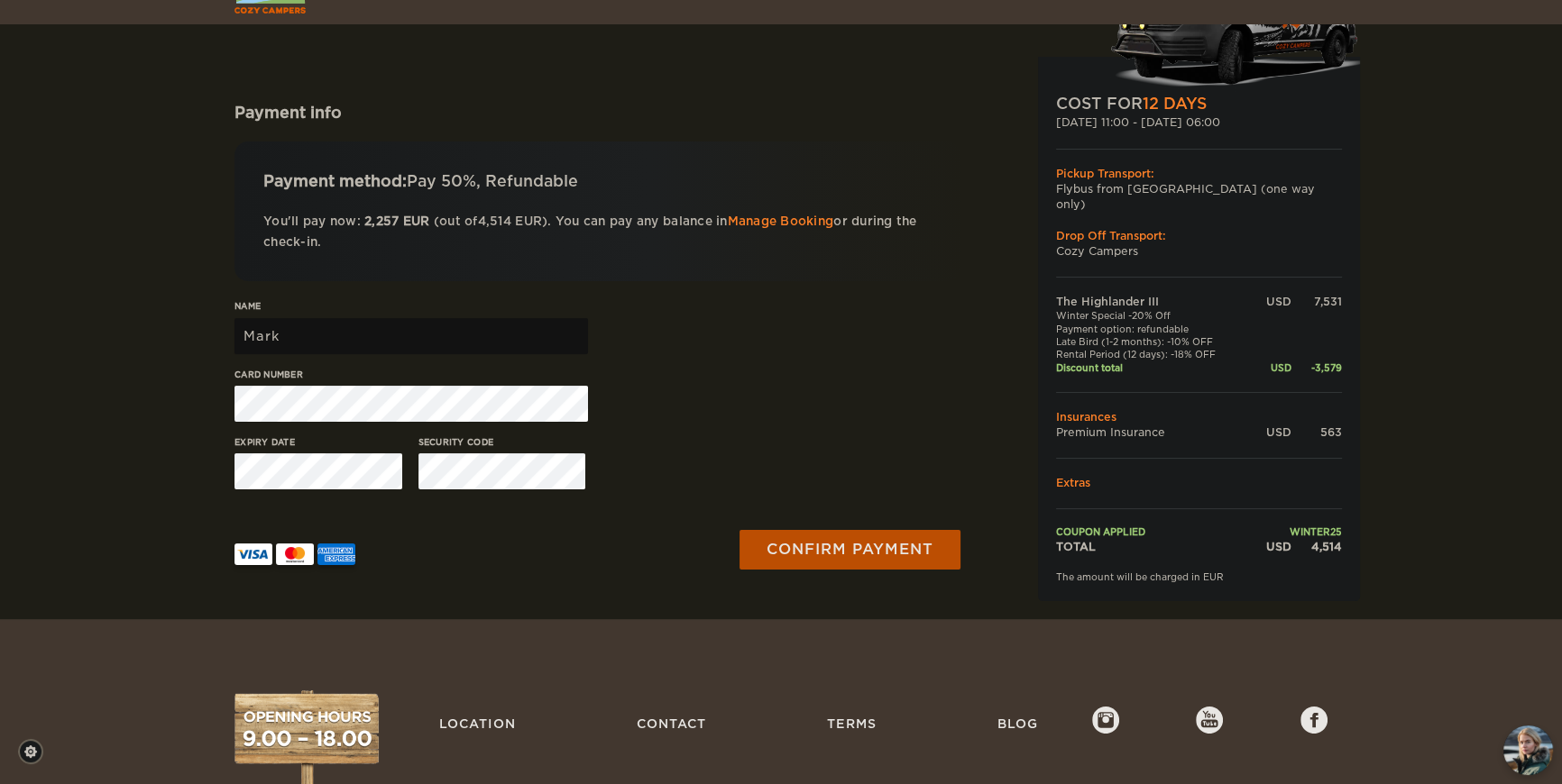
scroll to position [182, 0]
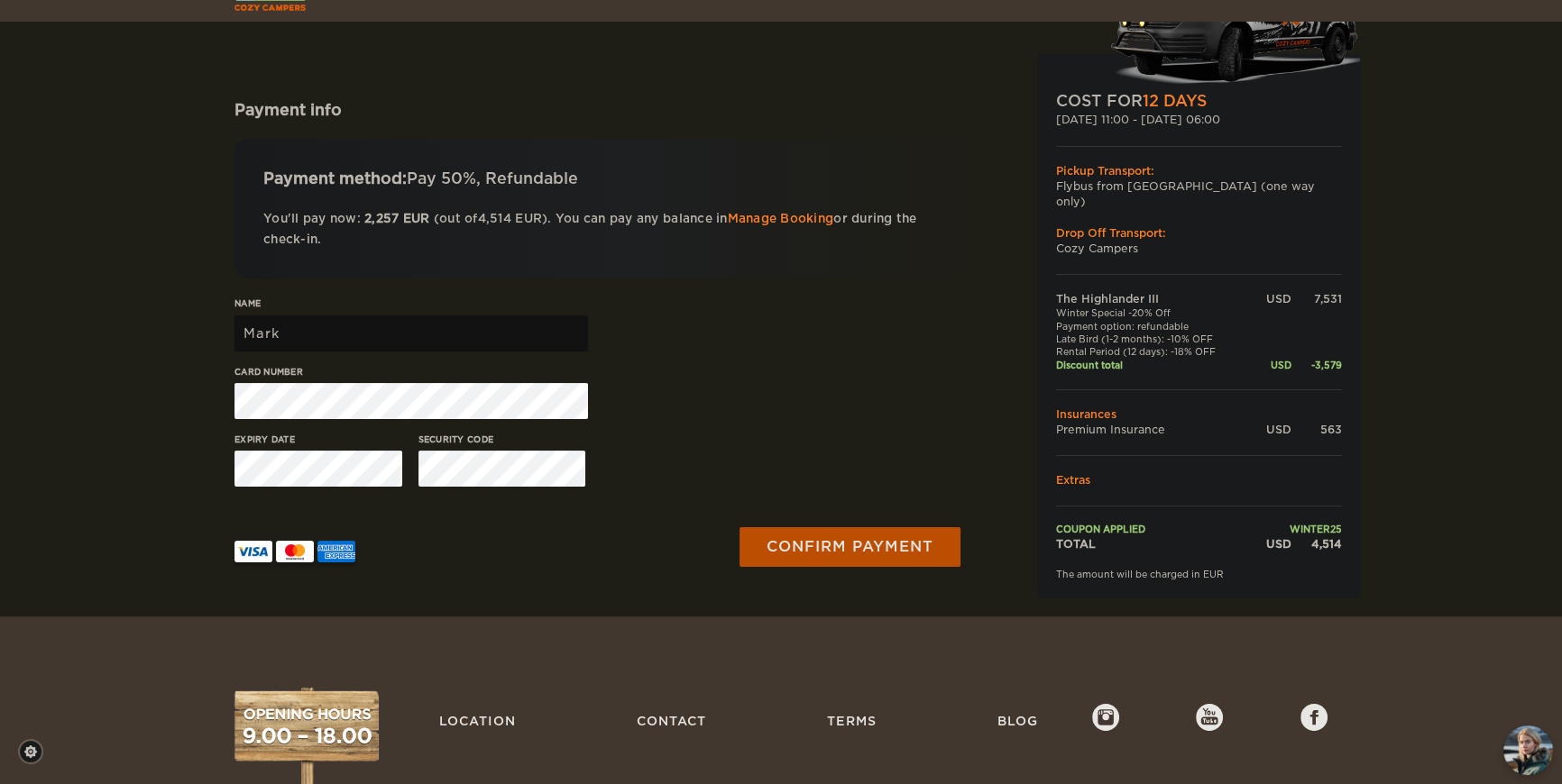
drag, startPoint x: 407, startPoint y: 218, endPoint x: 530, endPoint y: 216, distance: 123.0
click at [530, 216] on p "You'll pay now: 2,257 EUR (out of 4,514 EUR ). You can pay any balance in Manag…" at bounding box center [598, 229] width 668 height 43
click at [511, 216] on span "4,514" at bounding box center [495, 218] width 33 height 14
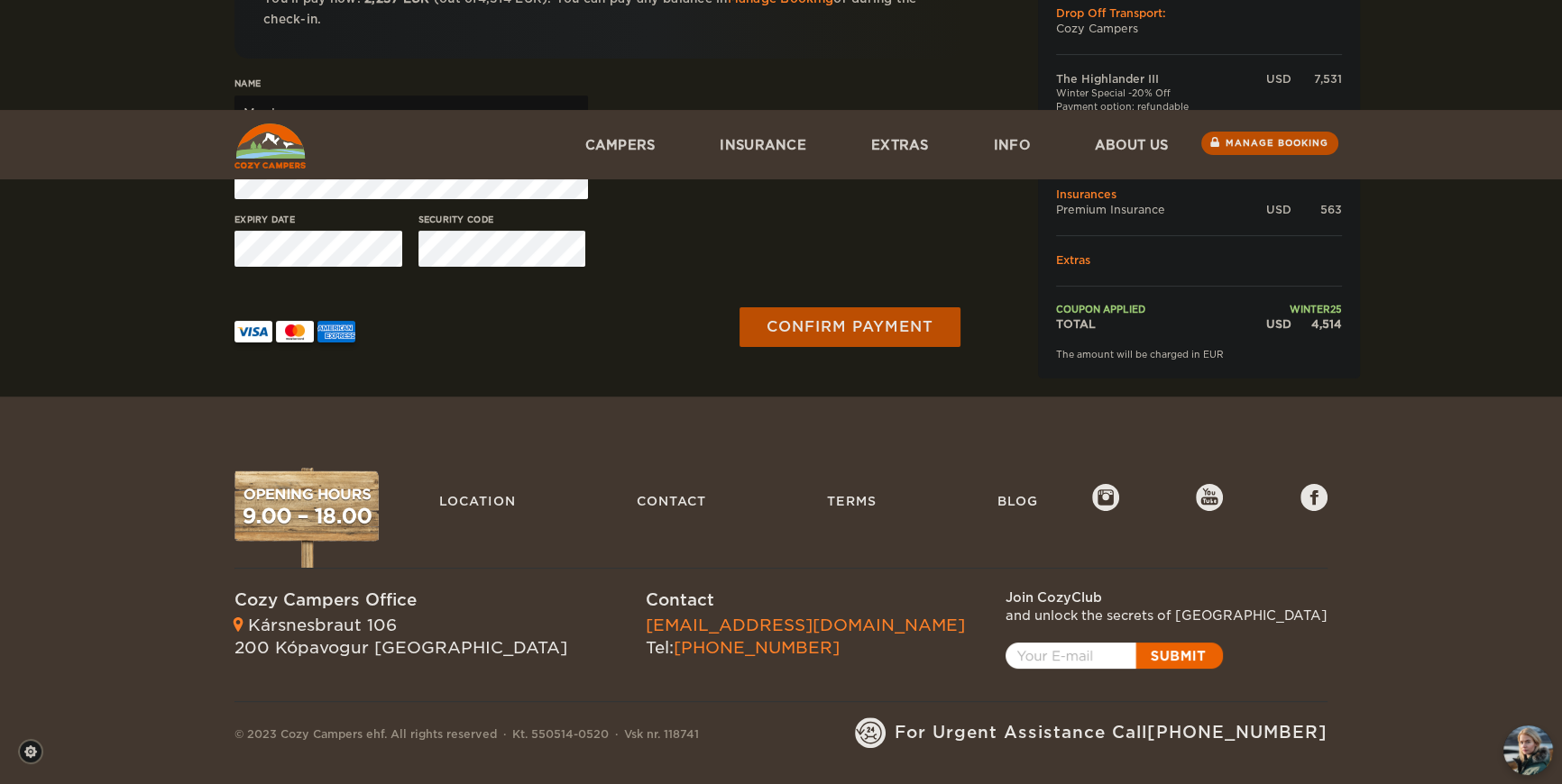
scroll to position [595, 0]
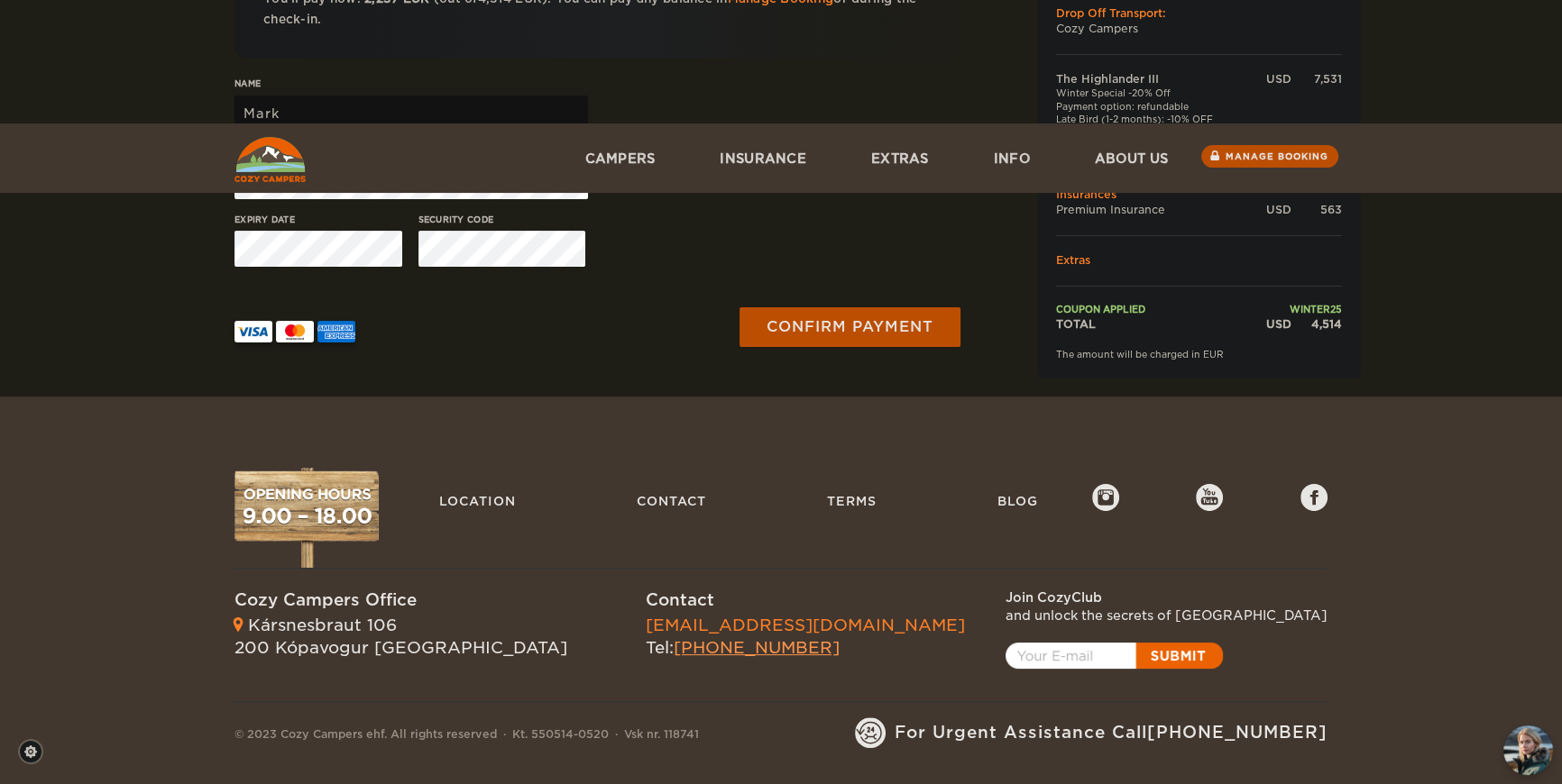
click at [674, 650] on link "[PHONE_NUMBER]" at bounding box center [756, 648] width 166 height 19
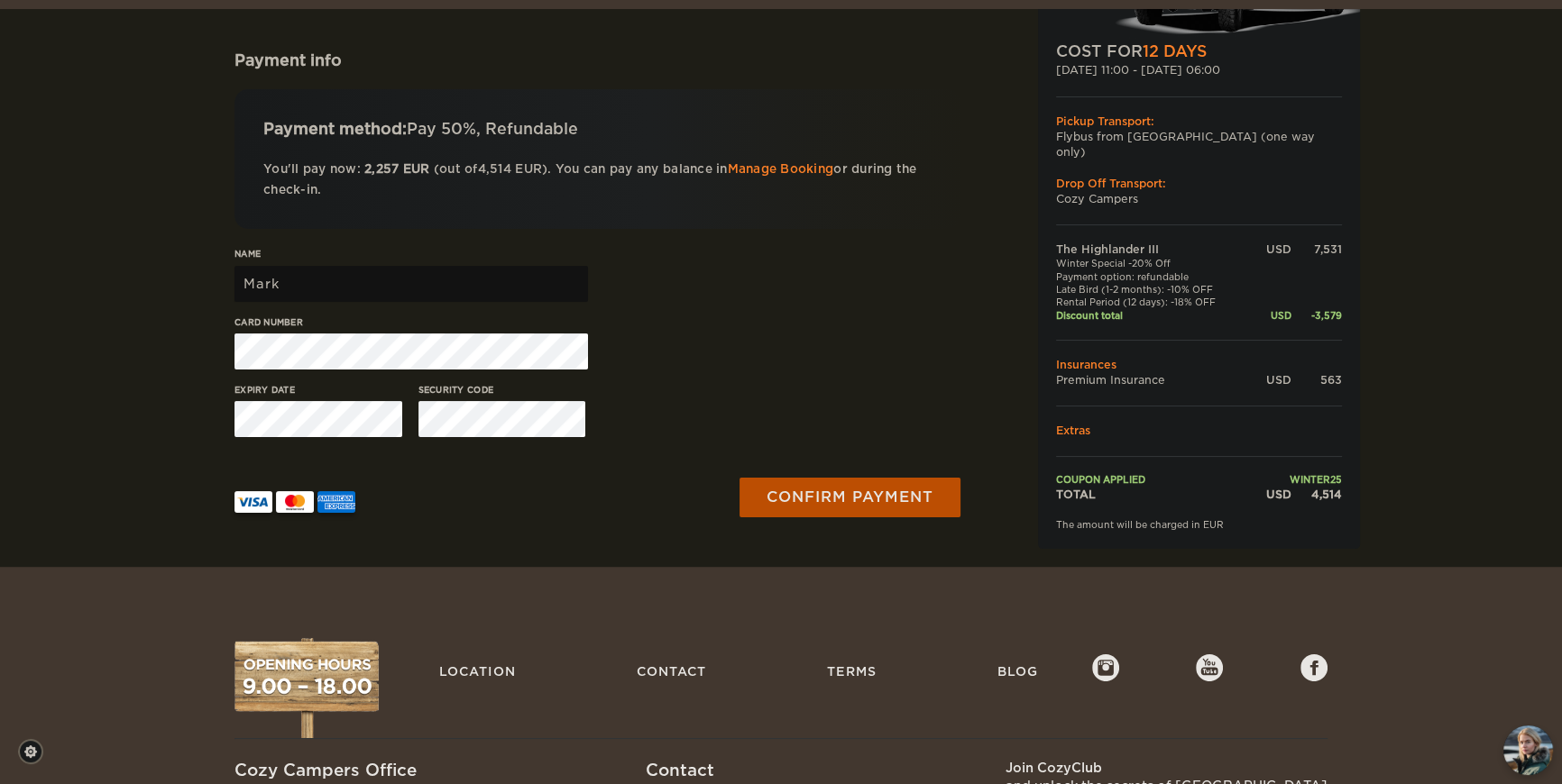
scroll to position [243, 0]
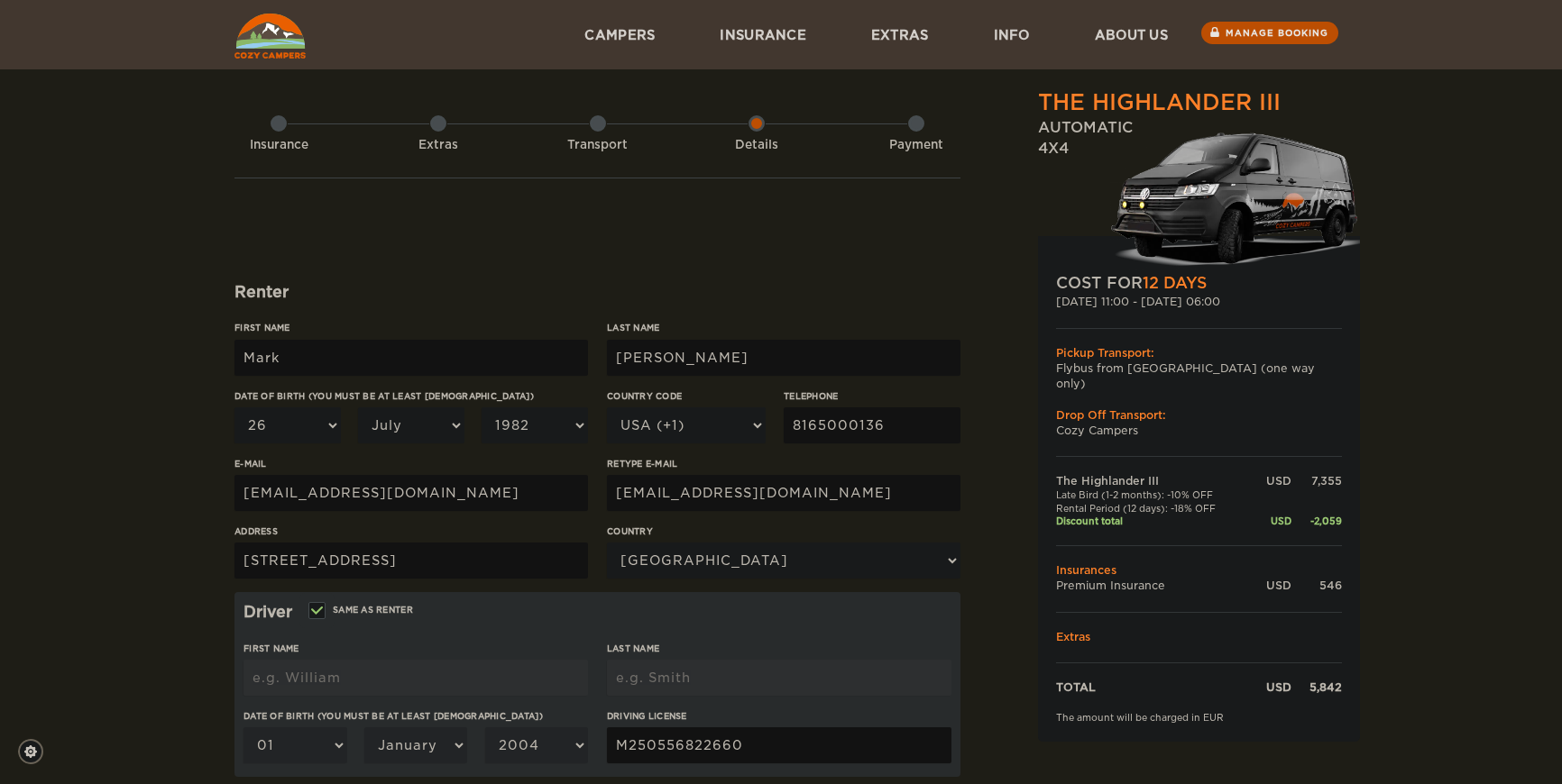
select select "26"
select select "07"
select select "1982"
select select "222"
select select "2"
